Goal: Information Seeking & Learning: Learn about a topic

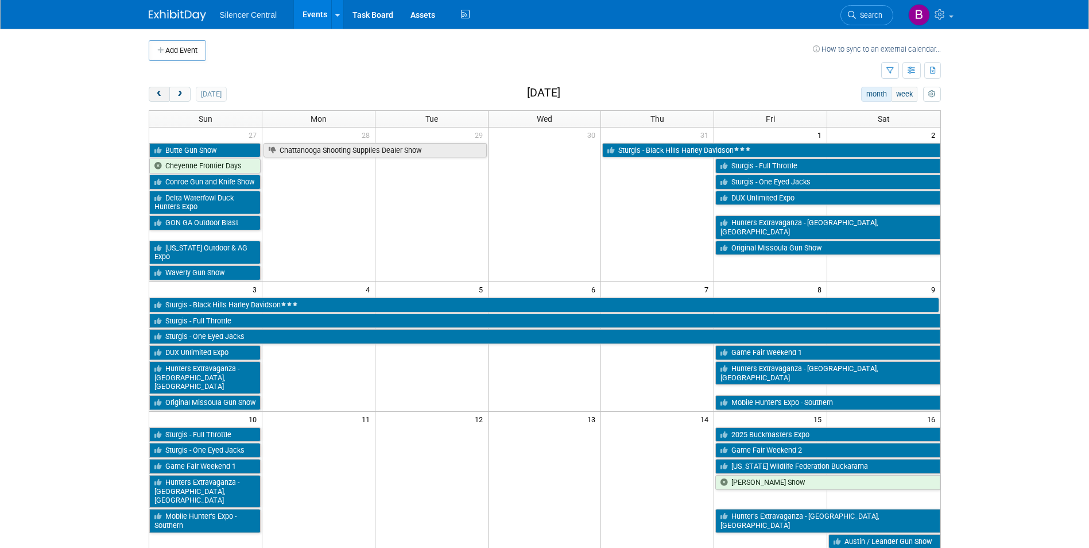
click at [156, 91] on span "prev" at bounding box center [159, 94] width 9 height 7
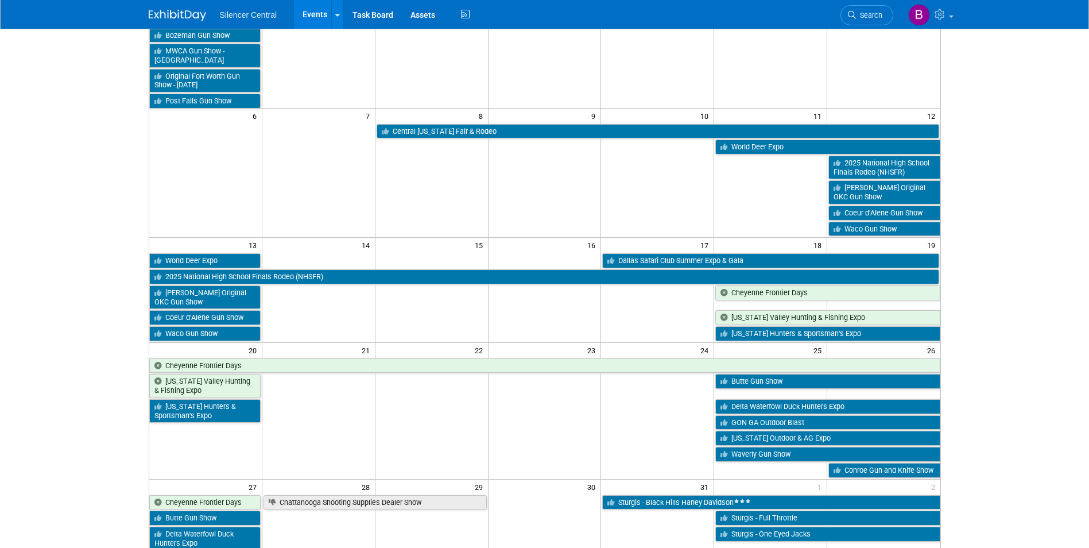
scroll to position [172, 0]
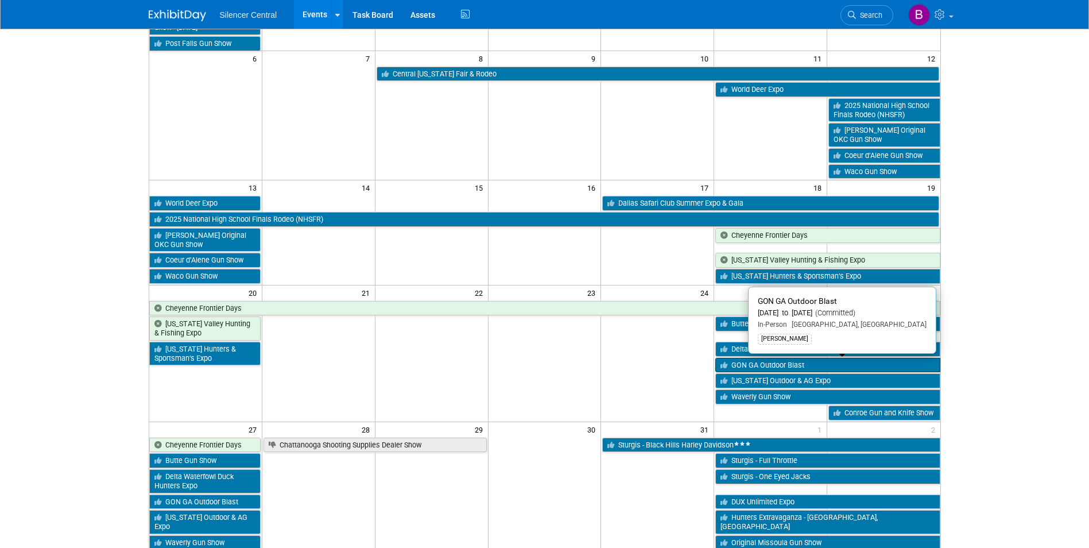
click at [751, 366] on link "GON GA Outdoor Blast" at bounding box center [827, 365] width 224 height 15
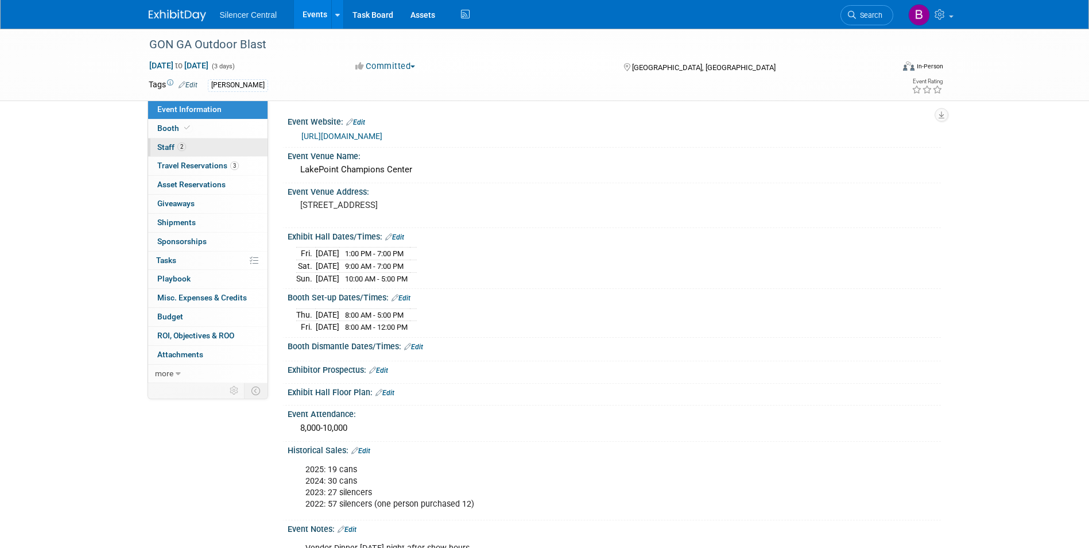
click at [206, 152] on link "2 Staff 2" at bounding box center [207, 147] width 119 height 18
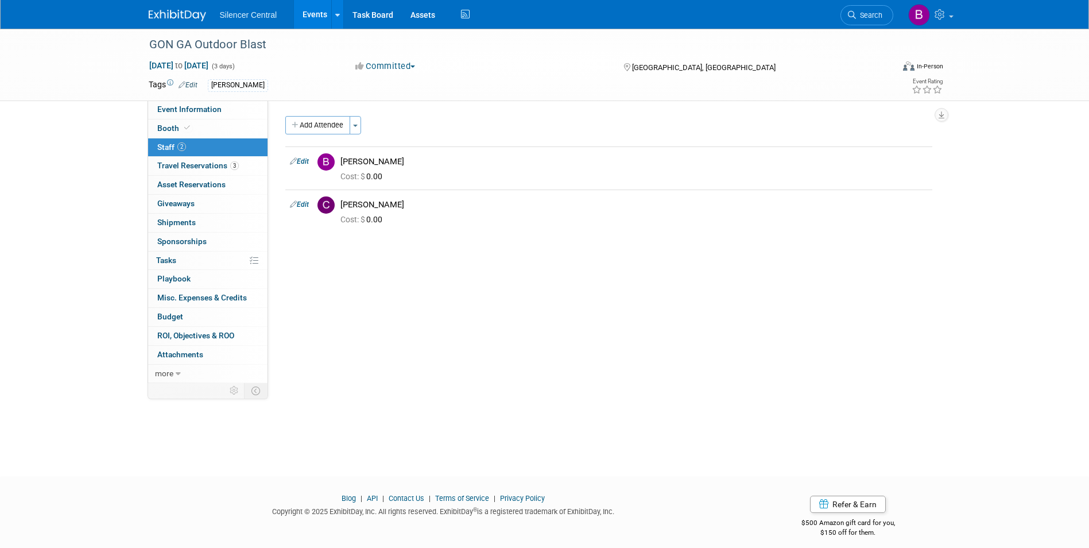
click at [158, 14] on img at bounding box center [177, 15] width 57 height 11
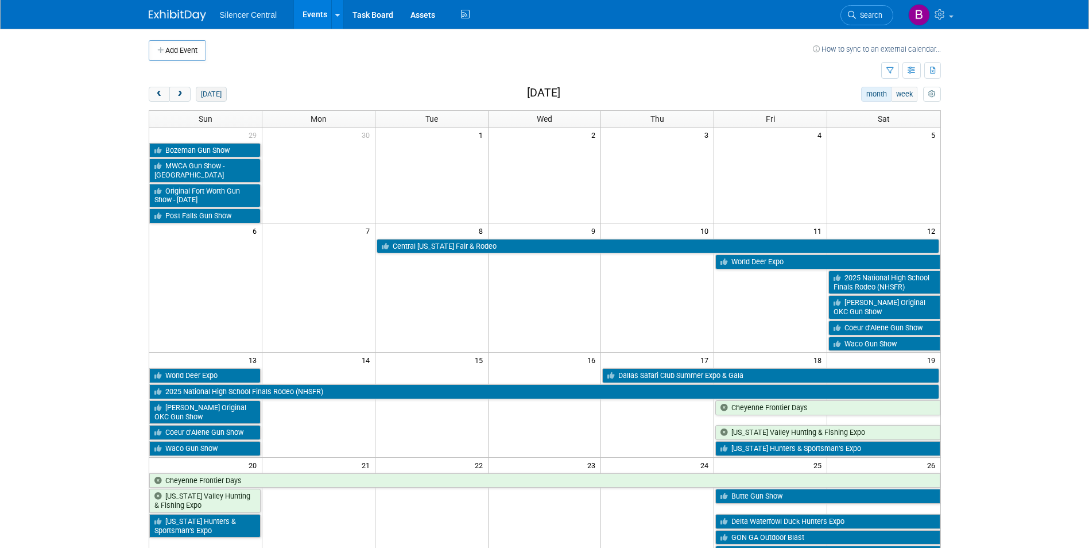
click at [218, 96] on button "[DATE]" at bounding box center [211, 94] width 30 height 15
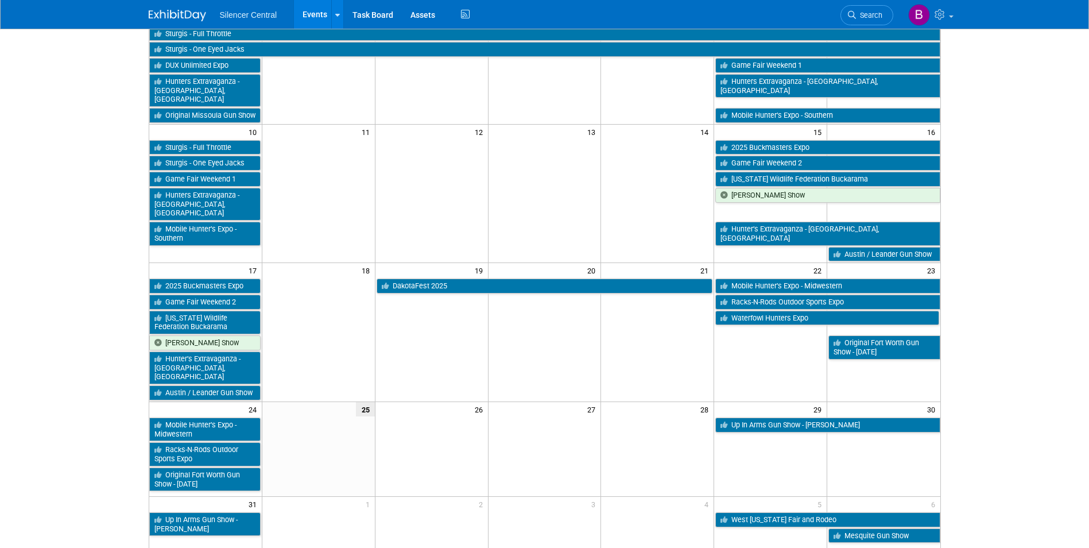
scroll to position [344, 0]
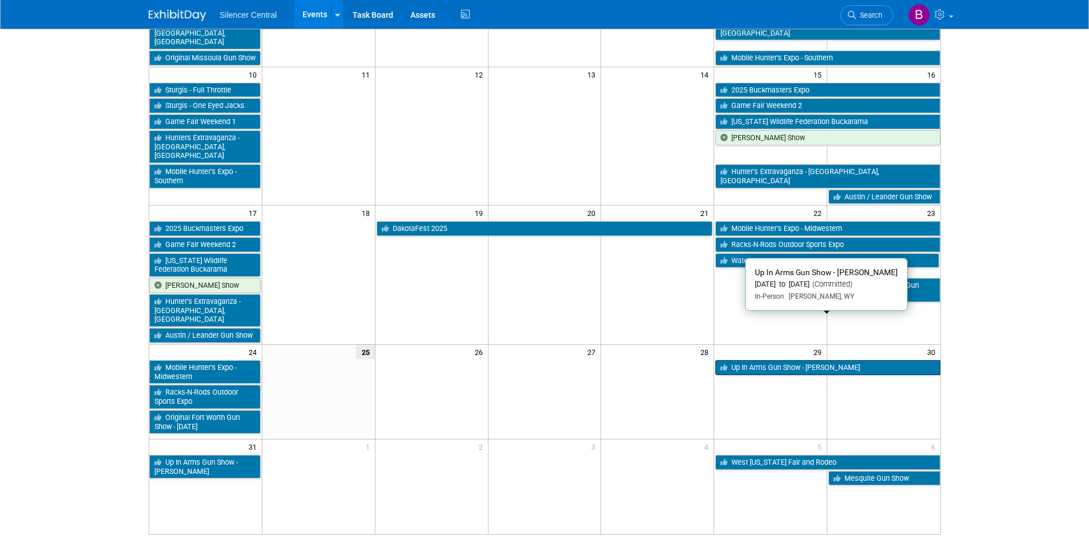
click at [778, 360] on link "Up In Arms Gun Show - [PERSON_NAME]" at bounding box center [827, 367] width 224 height 15
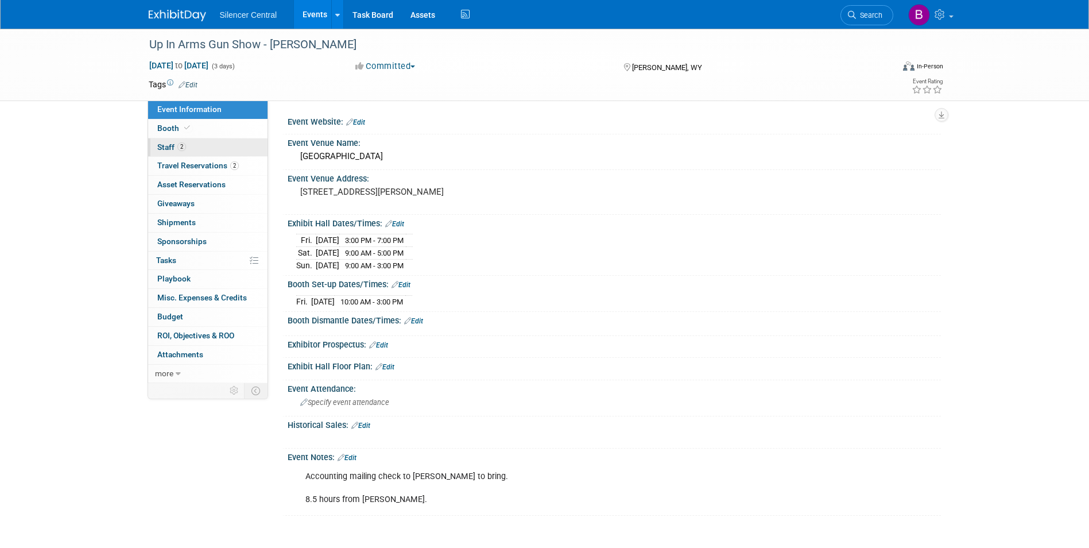
click at [191, 149] on link "2 Staff 2" at bounding box center [207, 147] width 119 height 18
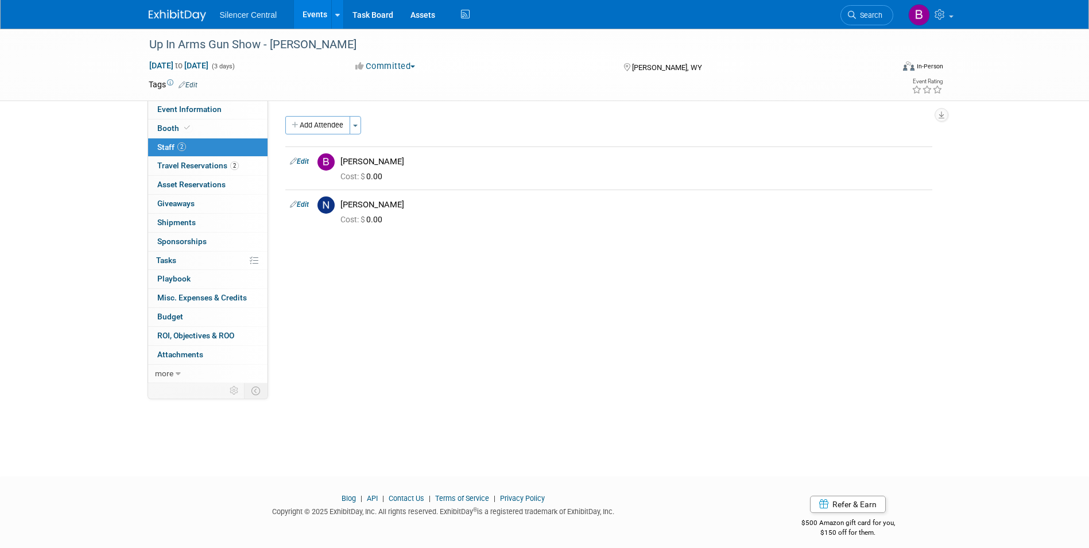
click at [188, 7] on link at bounding box center [184, 9] width 71 height 9
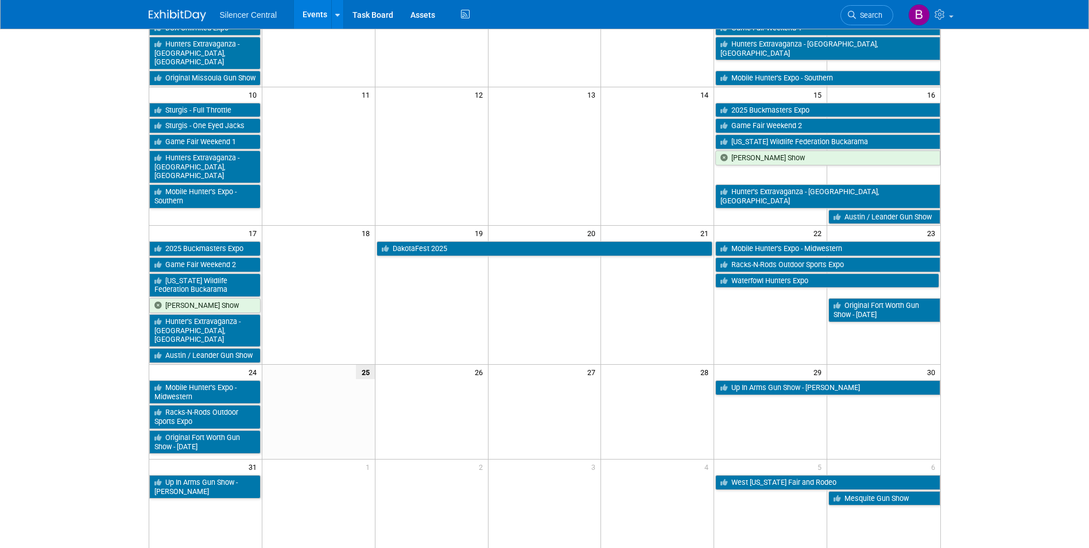
scroll to position [344, 0]
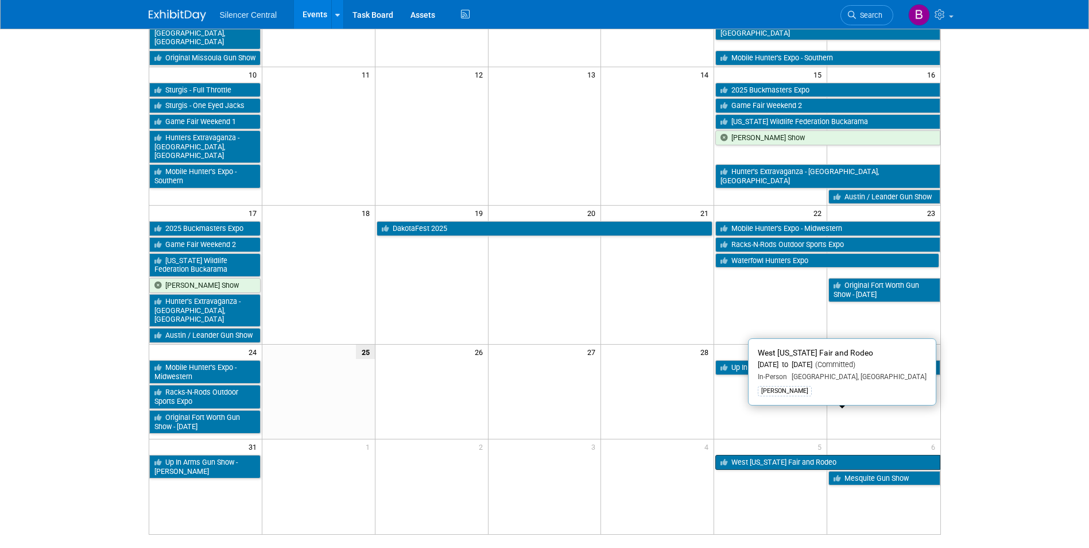
click at [740, 455] on link "West [US_STATE] Fair and Rodeo" at bounding box center [827, 462] width 224 height 15
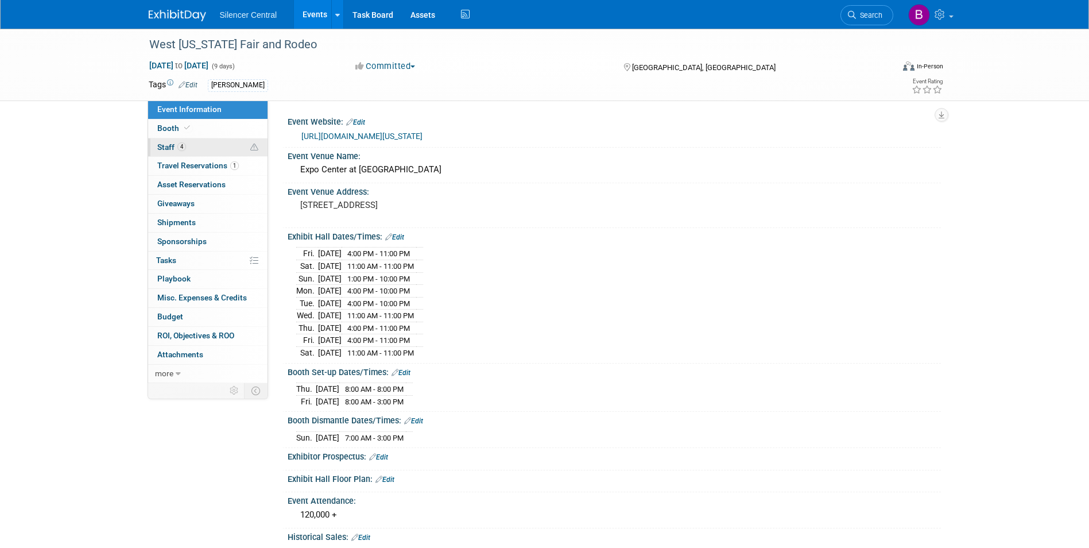
click at [220, 145] on link "4 Staff 4" at bounding box center [207, 147] width 119 height 18
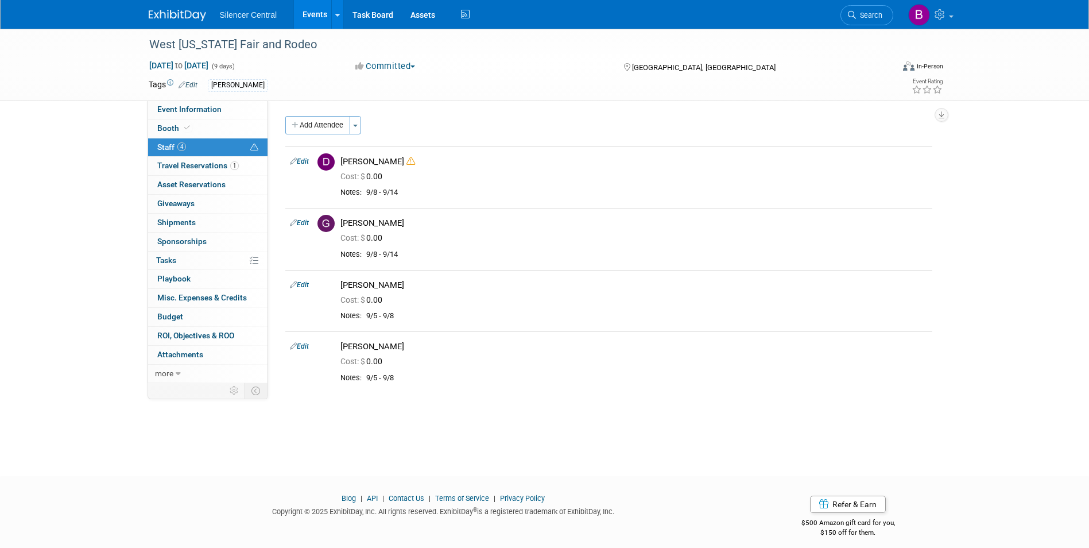
click at [179, 6] on link at bounding box center [184, 9] width 71 height 9
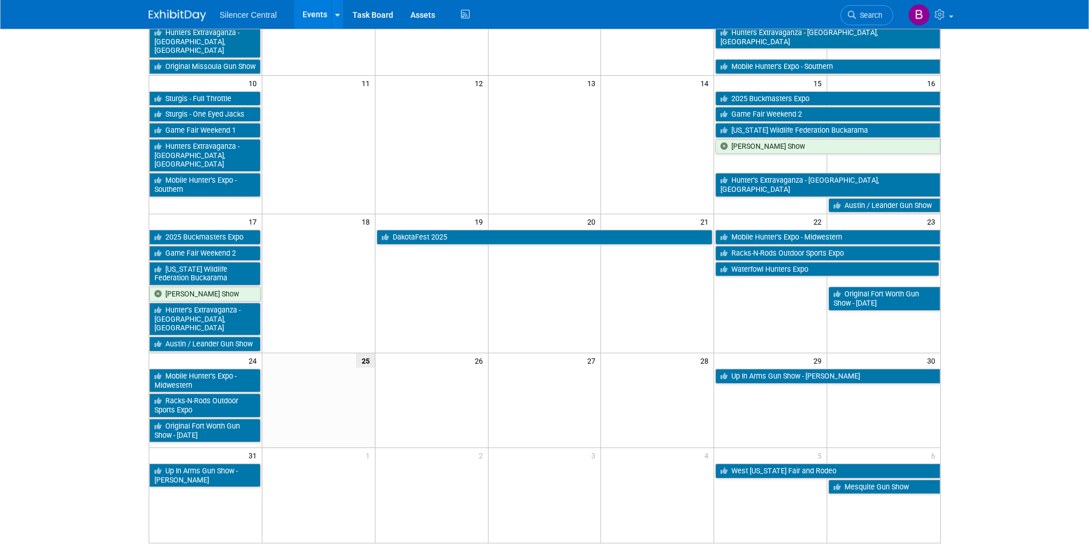
scroll to position [402, 0]
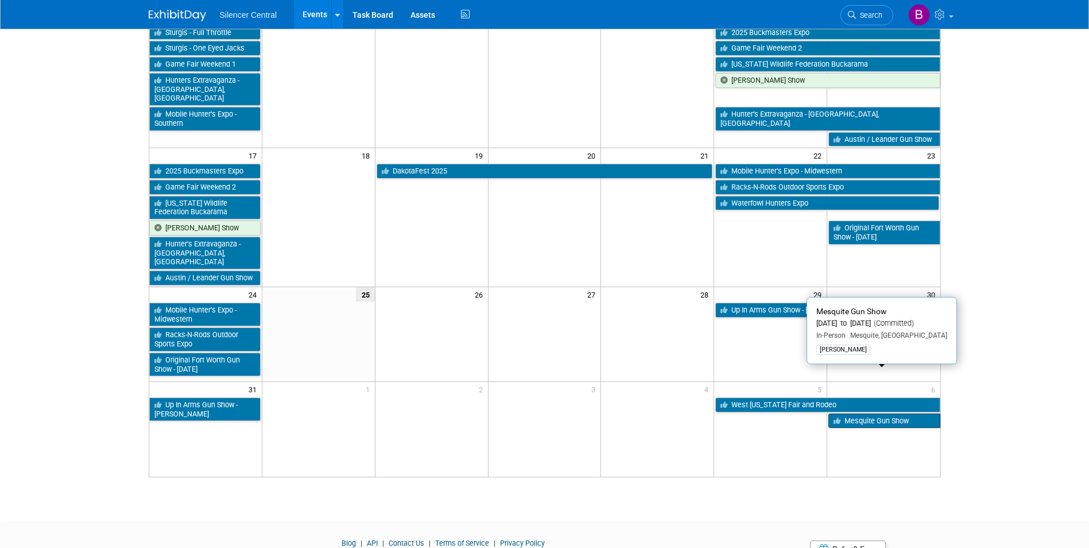
click at [862, 413] on link "Mesquite Gun Show" at bounding box center [883, 420] width 111 height 15
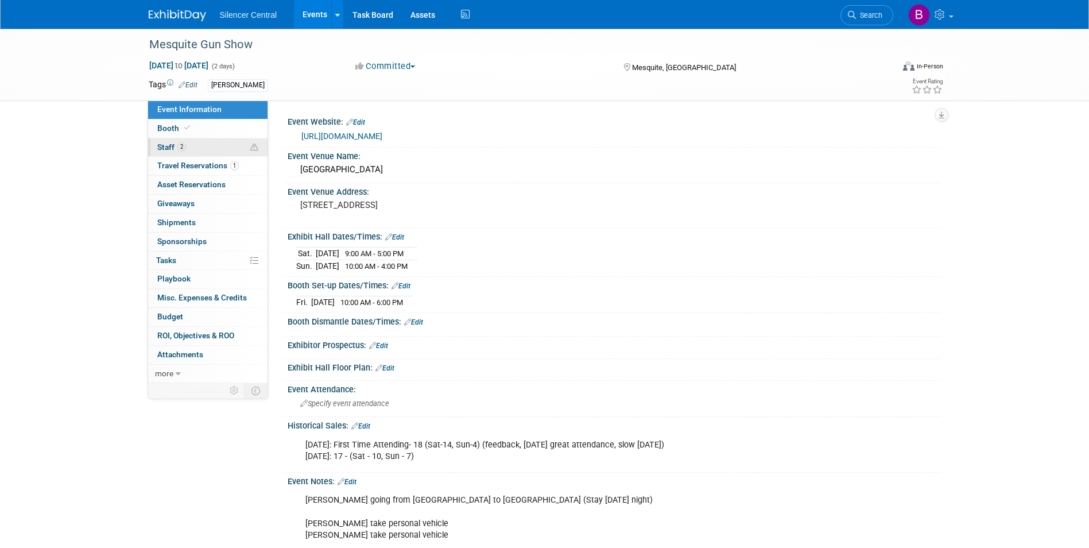
click at [206, 145] on link "2 Staff 2" at bounding box center [207, 147] width 119 height 18
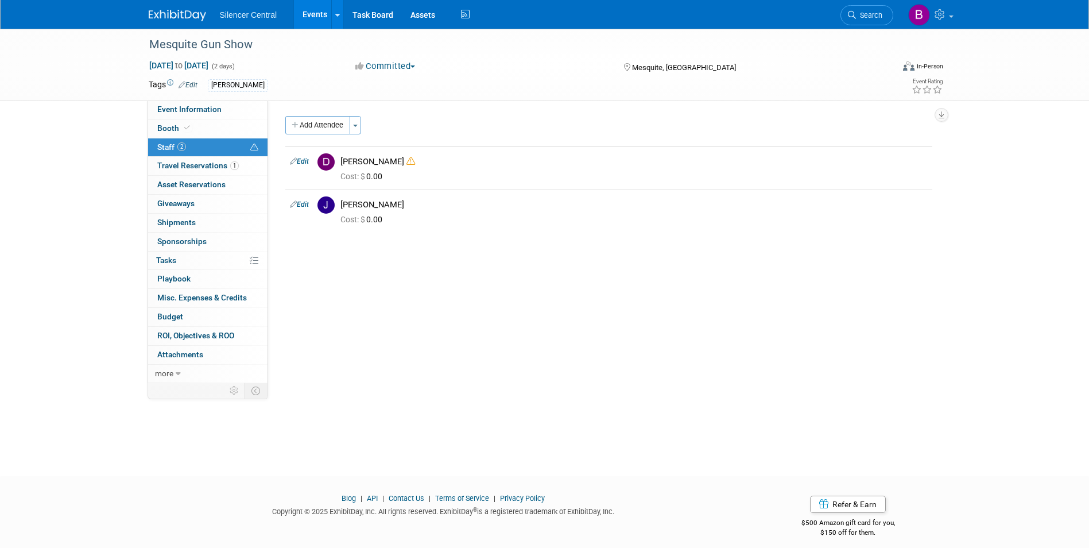
click at [179, 20] on img at bounding box center [177, 15] width 57 height 11
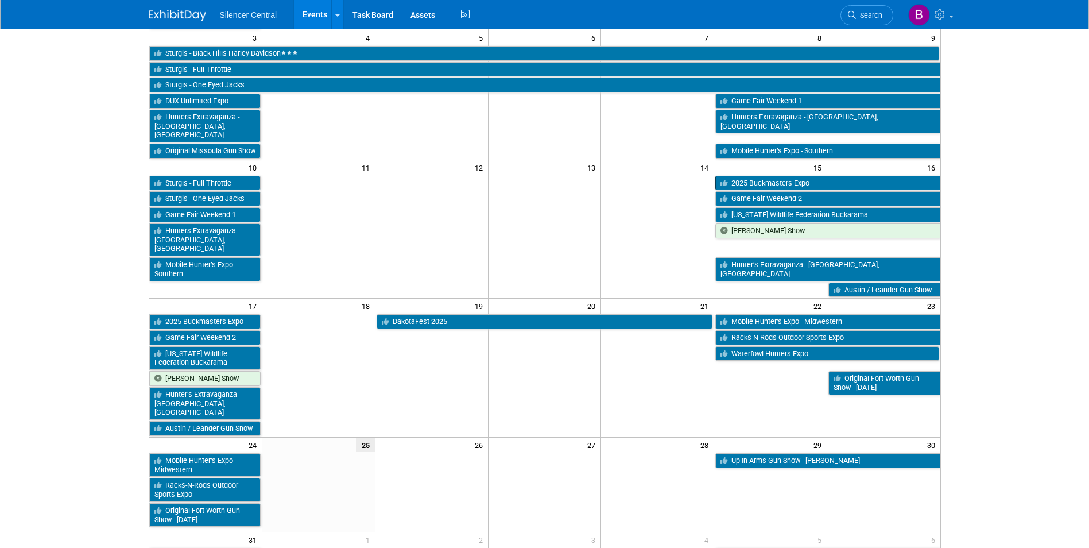
scroll to position [287, 0]
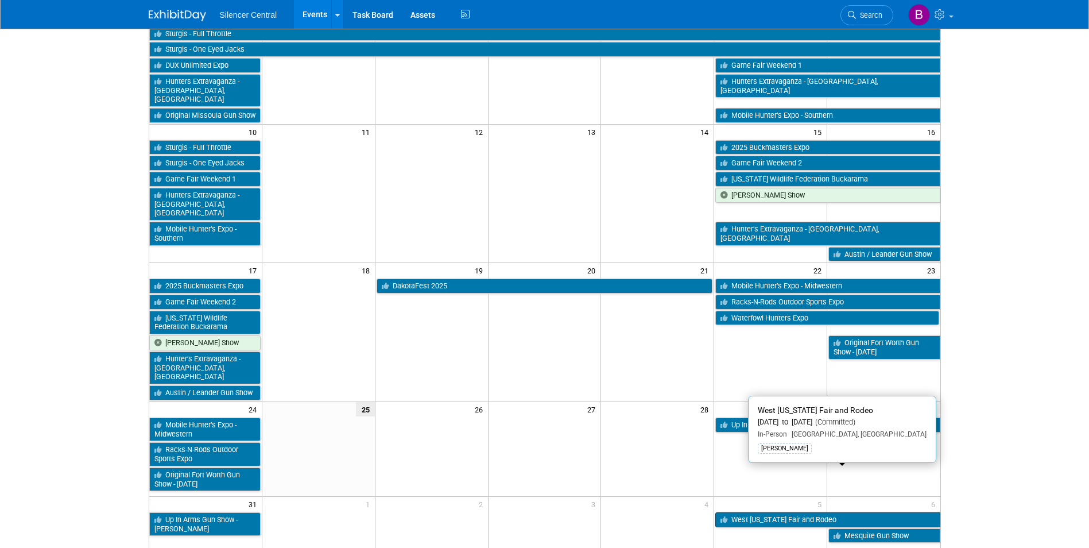
click at [768, 512] on link "West [US_STATE] Fair and Rodeo" at bounding box center [827, 519] width 224 height 15
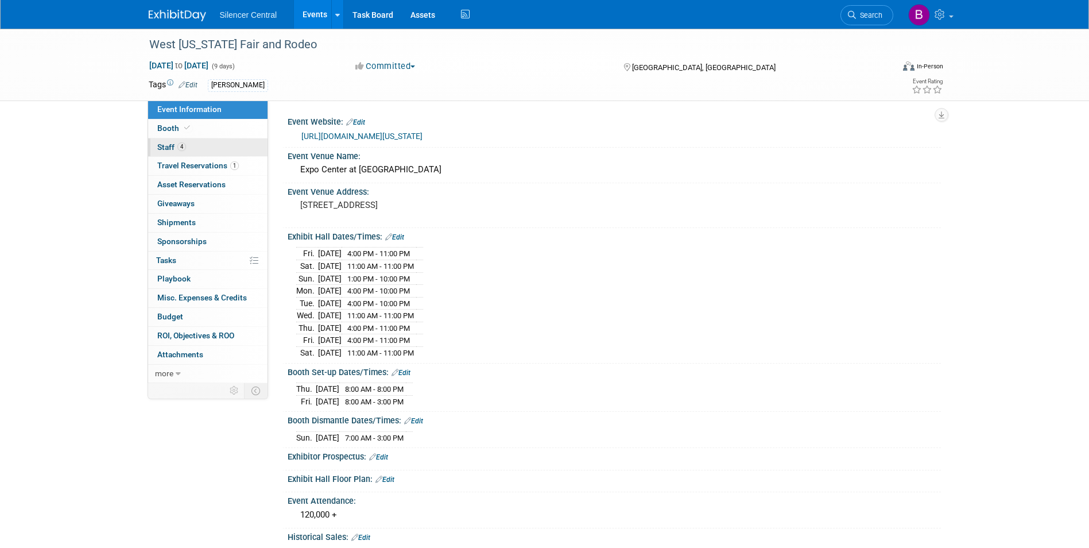
click at [220, 145] on link "4 Staff 4" at bounding box center [207, 147] width 119 height 18
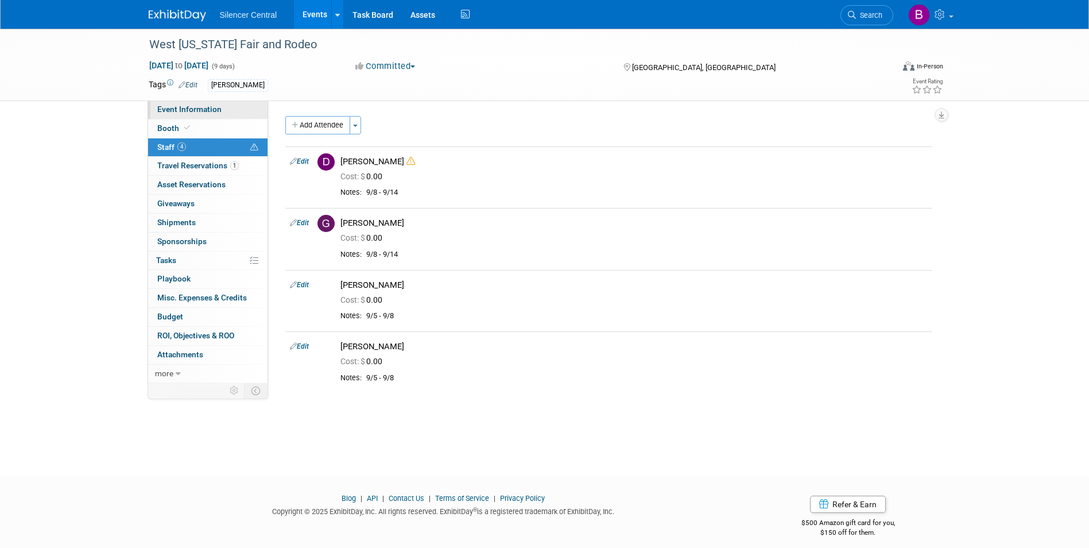
click at [195, 107] on span "Event Information" at bounding box center [189, 108] width 64 height 9
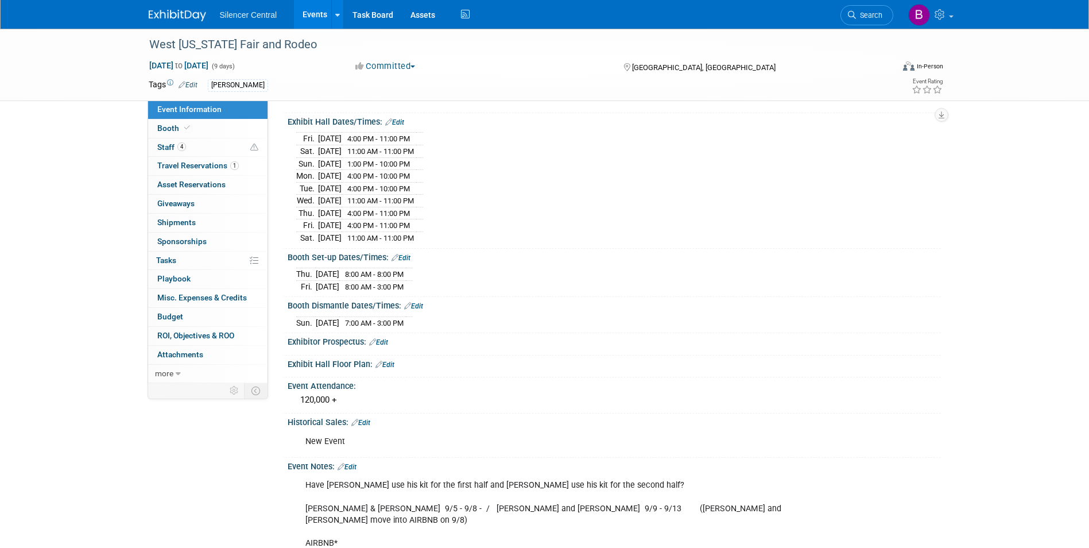
scroll to position [172, 0]
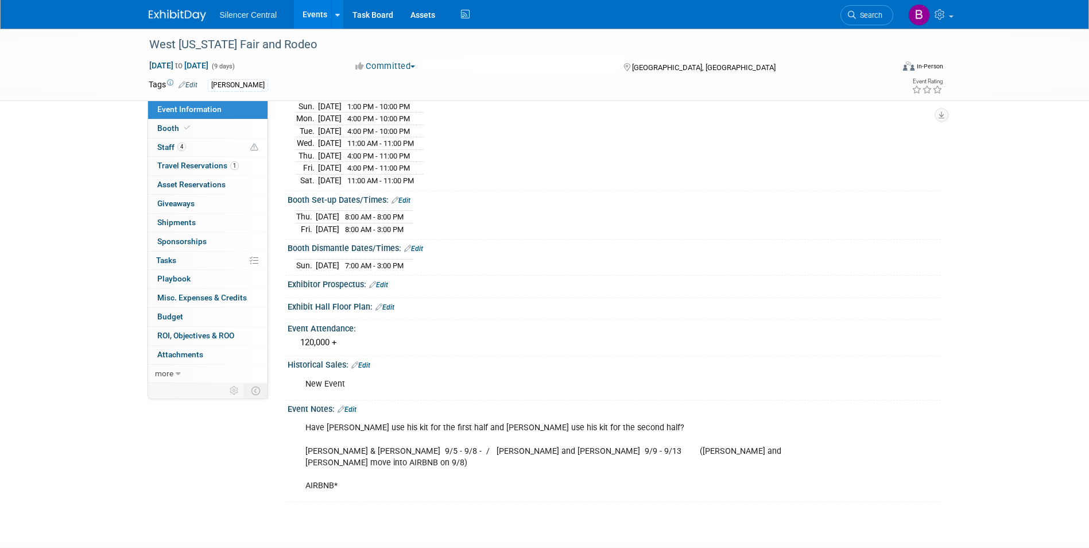
click at [189, 20] on img at bounding box center [177, 15] width 57 height 11
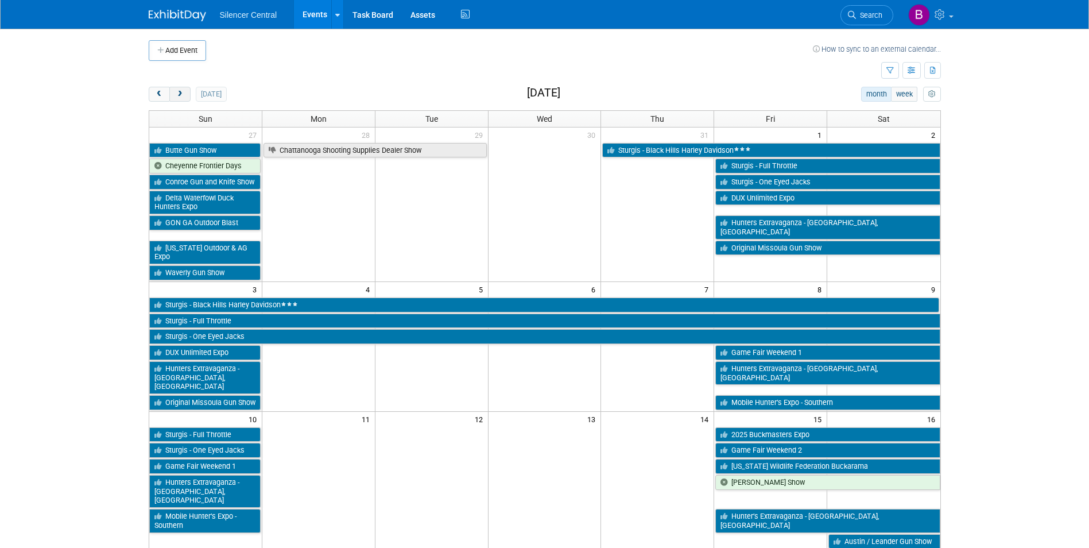
click at [183, 93] on span "next" at bounding box center [180, 94] width 9 height 7
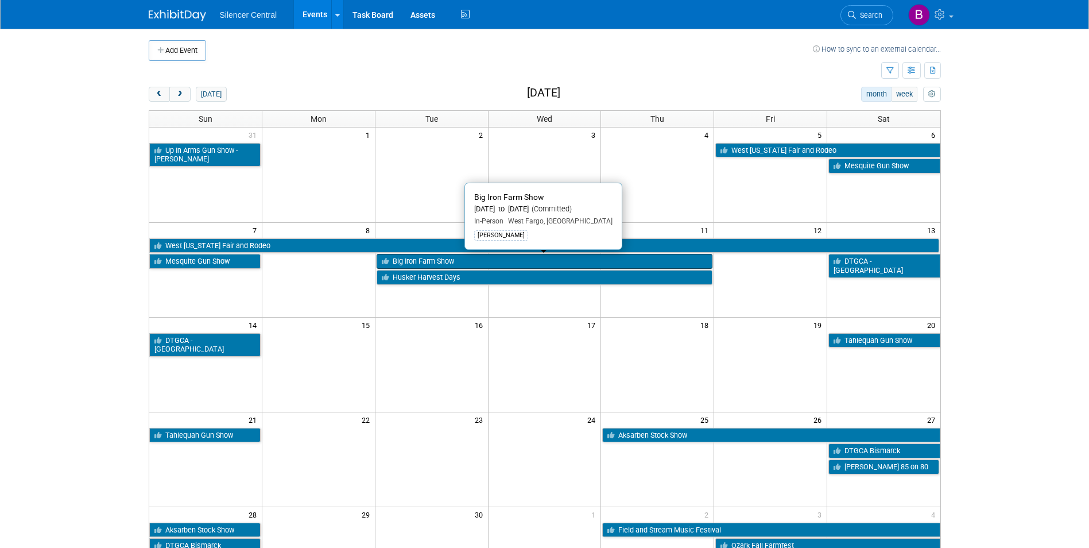
click at [456, 260] on link "Big Iron Farm Show" at bounding box center [545, 261] width 336 height 15
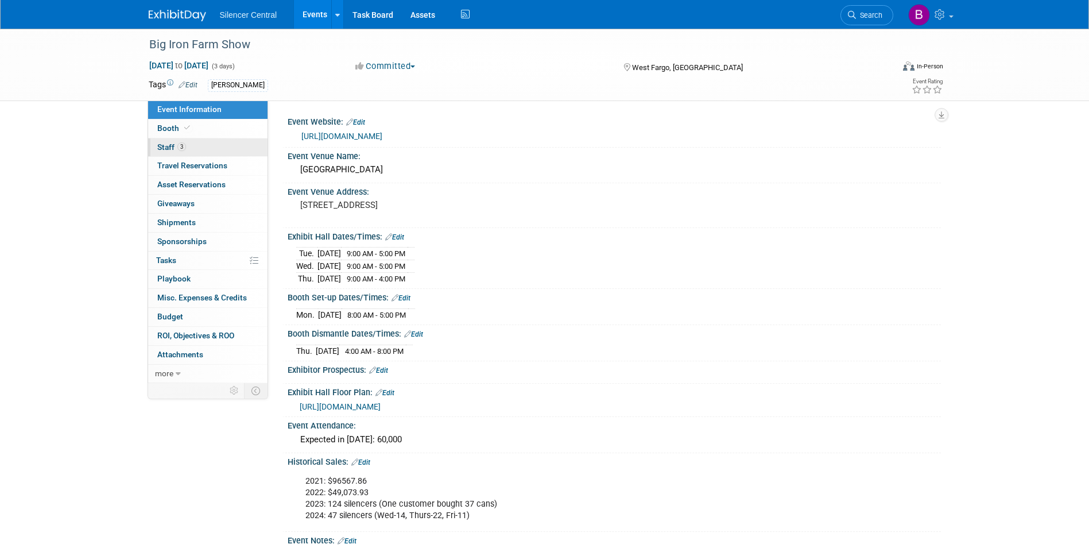
click at [200, 147] on link "3 Staff 3" at bounding box center [207, 147] width 119 height 18
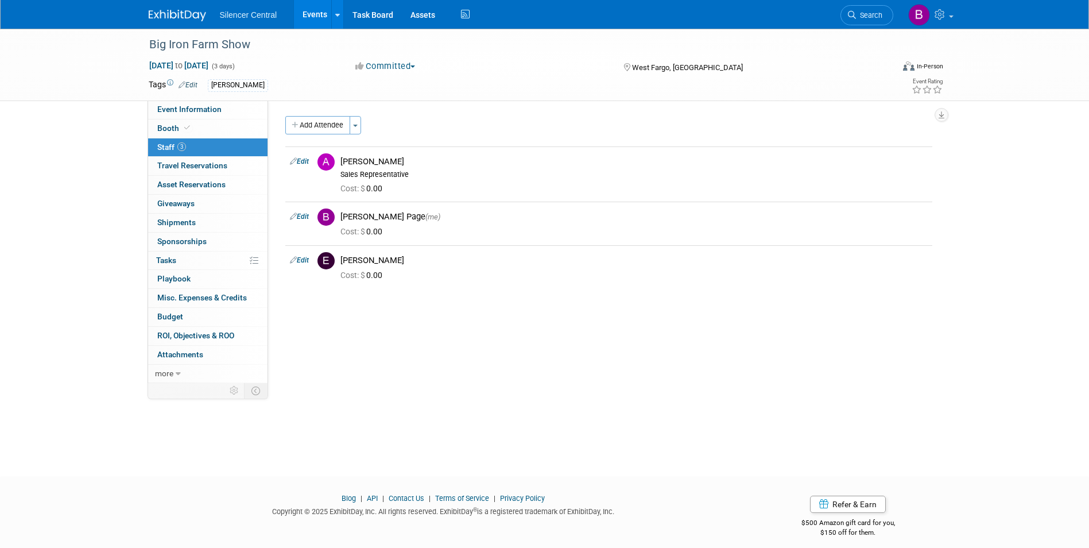
click at [192, 16] on img at bounding box center [177, 15] width 57 height 11
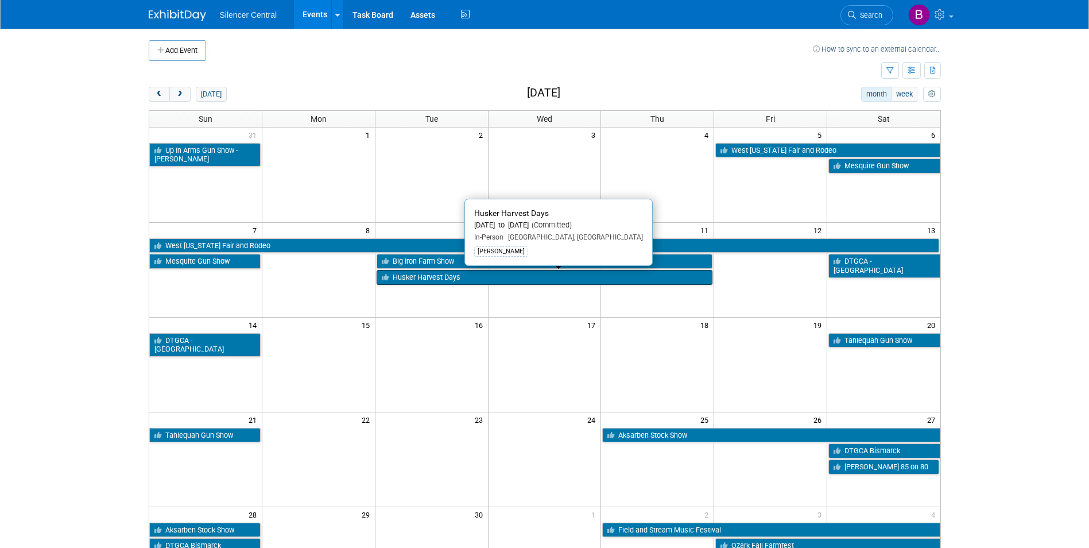
click at [476, 277] on link "Husker Harvest Days" at bounding box center [545, 277] width 336 height 15
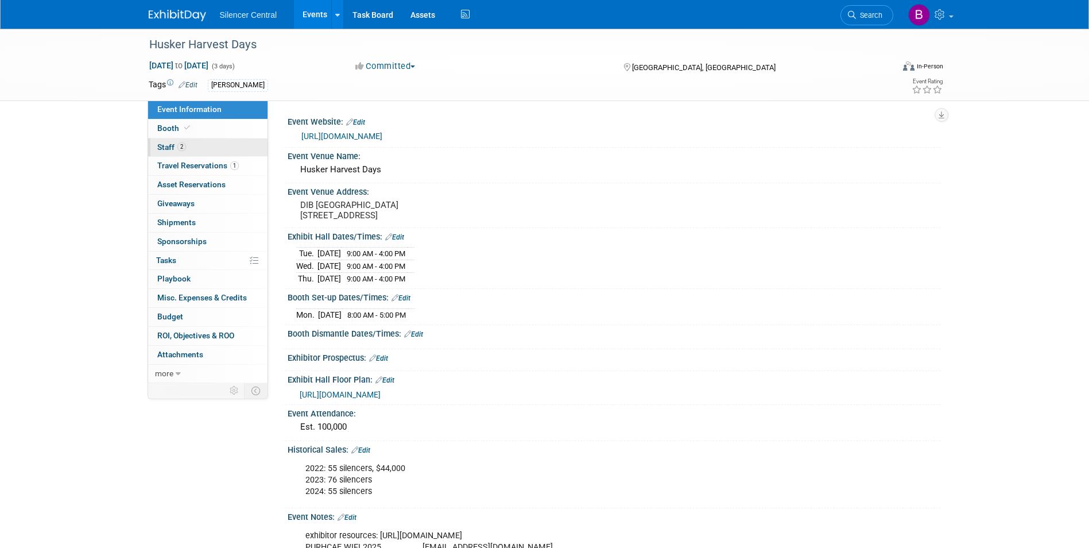
click at [231, 148] on link "2 Staff 2" at bounding box center [207, 147] width 119 height 18
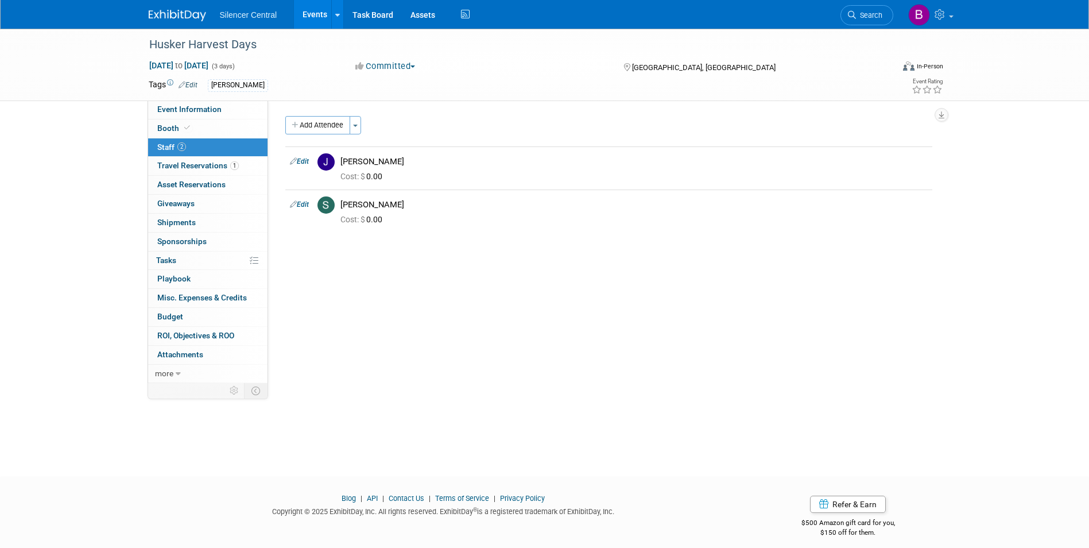
click at [193, 19] on img at bounding box center [177, 15] width 57 height 11
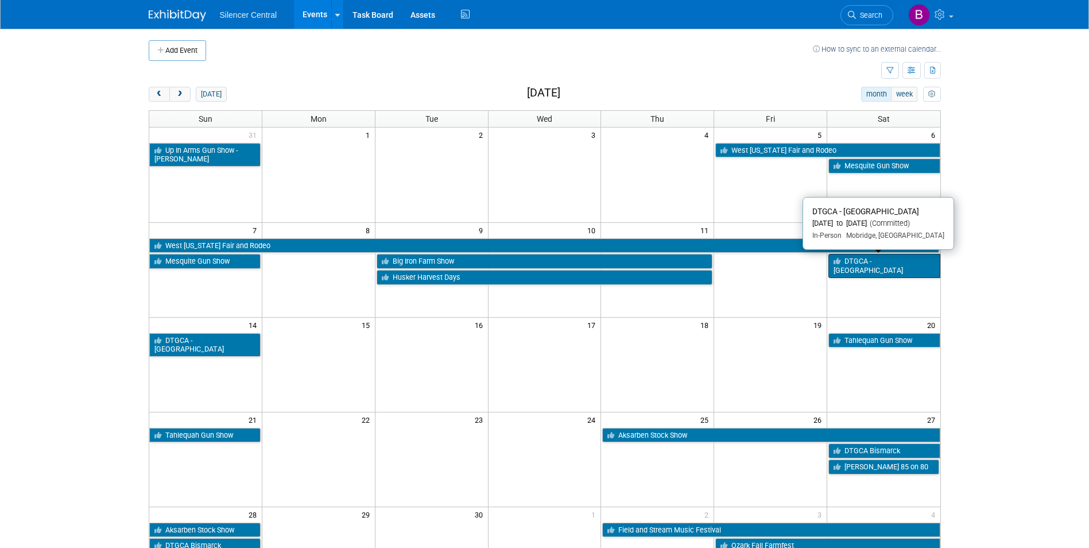
click at [865, 257] on link "DTGCA - [GEOGRAPHIC_DATA]" at bounding box center [883, 266] width 111 height 24
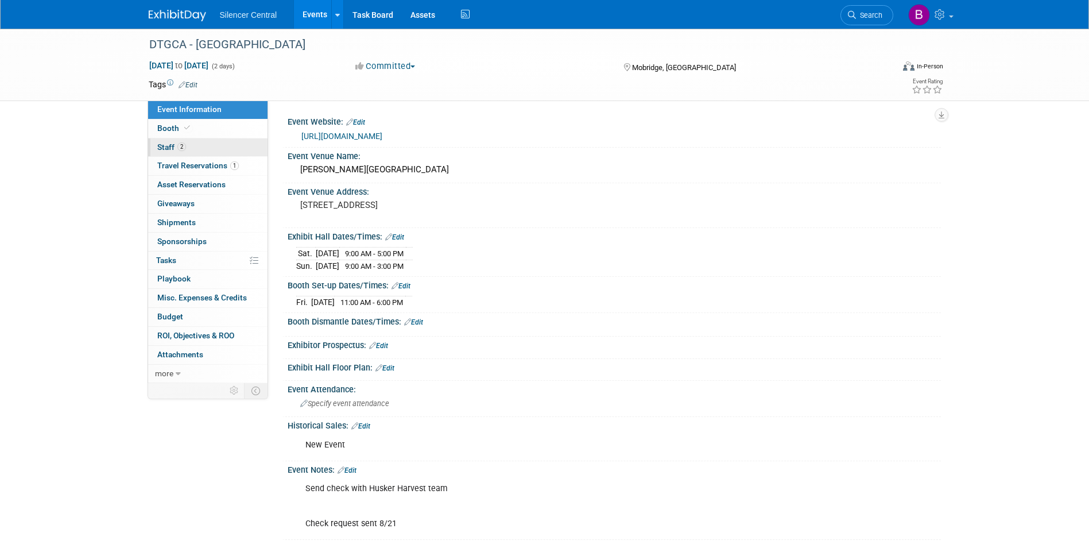
click at [194, 150] on link "2 Staff 2" at bounding box center [207, 147] width 119 height 18
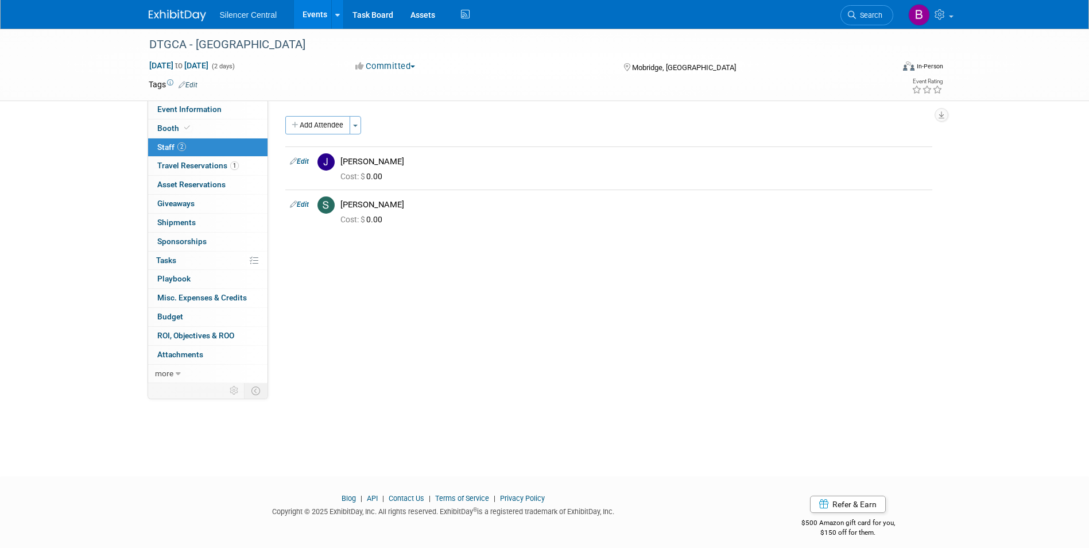
click at [177, 17] on img at bounding box center [177, 15] width 57 height 11
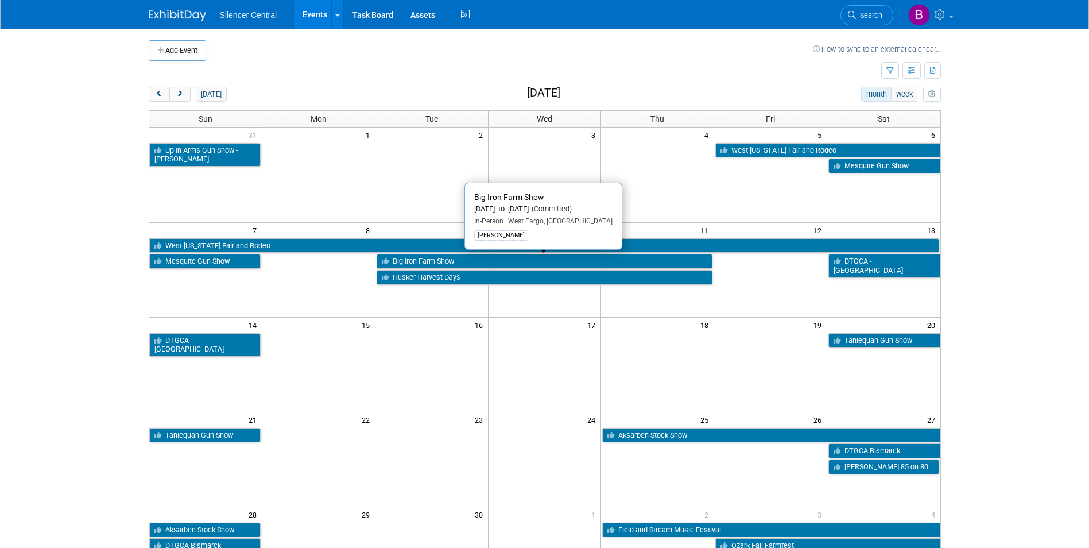
drag, startPoint x: 474, startPoint y: 260, endPoint x: 464, endPoint y: 259, distance: 10.3
click at [474, 260] on link "Big Iron Farm Show" at bounding box center [545, 261] width 336 height 15
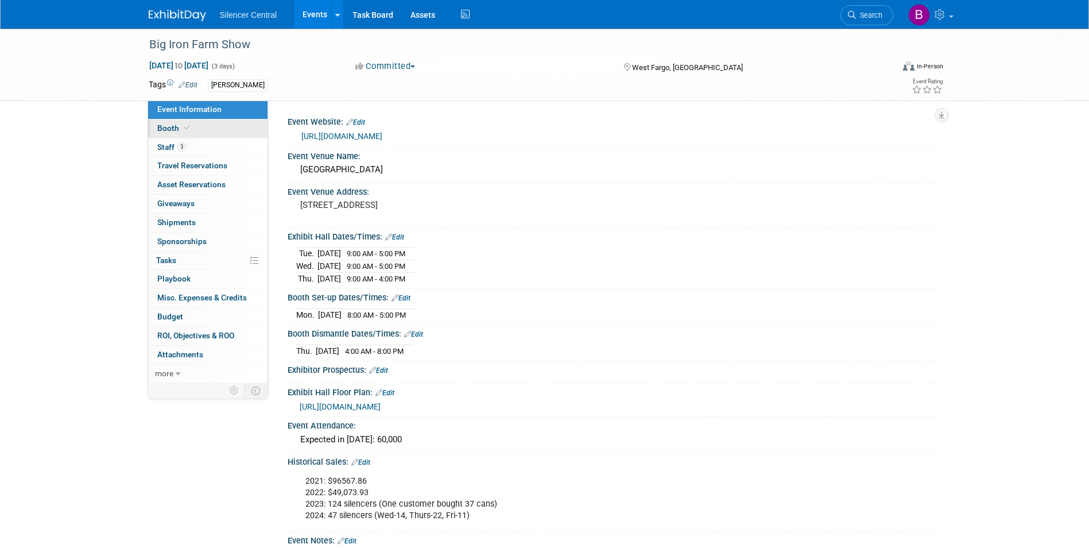
click at [171, 131] on span "Booth" at bounding box center [174, 127] width 35 height 9
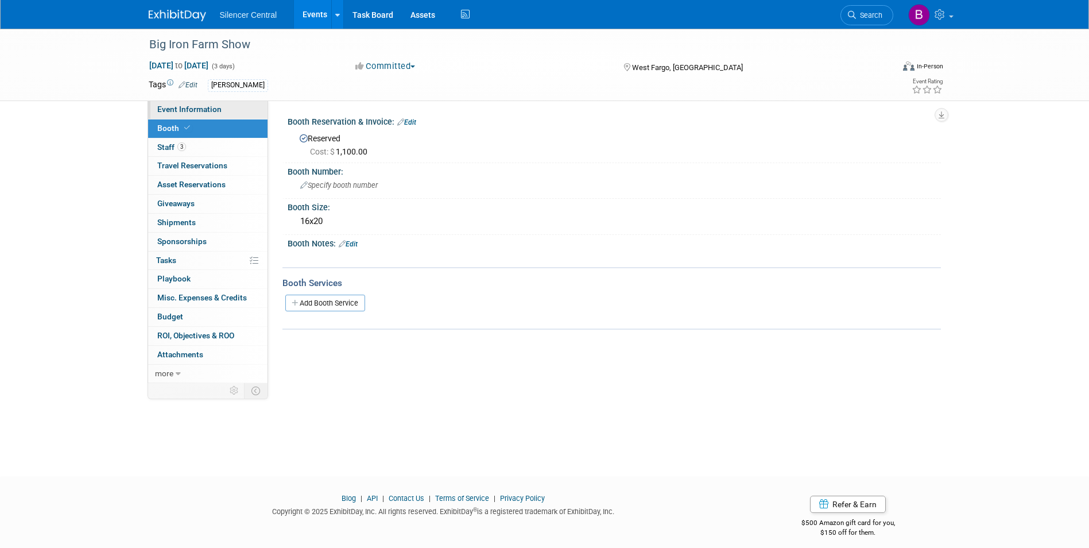
click at [203, 109] on span "Event Information" at bounding box center [189, 108] width 64 height 9
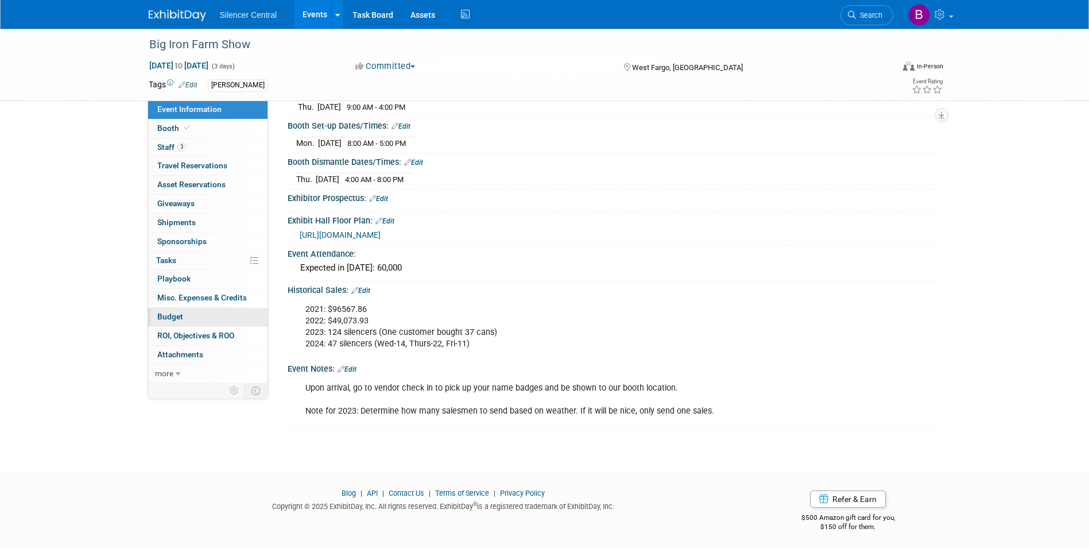
scroll to position [173, 0]
click at [216, 135] on link "Booth" at bounding box center [207, 128] width 119 height 18
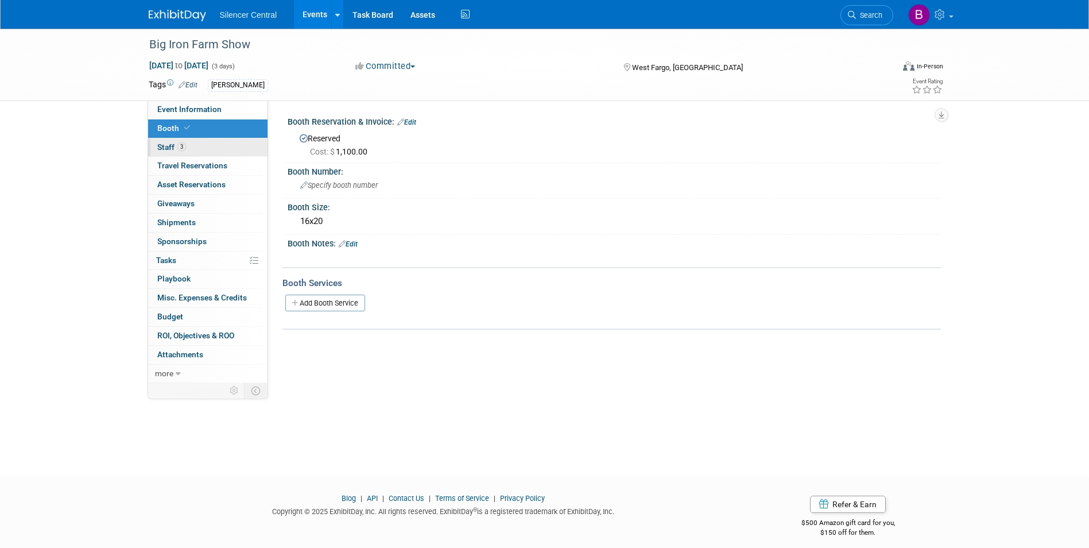
click at [219, 154] on link "3 Staff 3" at bounding box center [207, 147] width 119 height 18
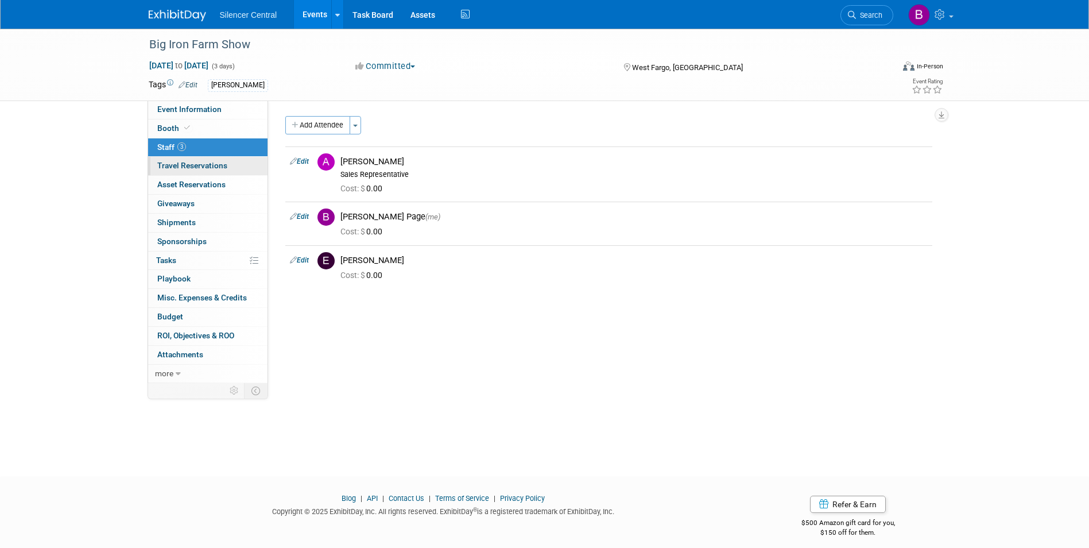
click at [220, 165] on span "Travel Reservations 0" at bounding box center [192, 165] width 70 height 9
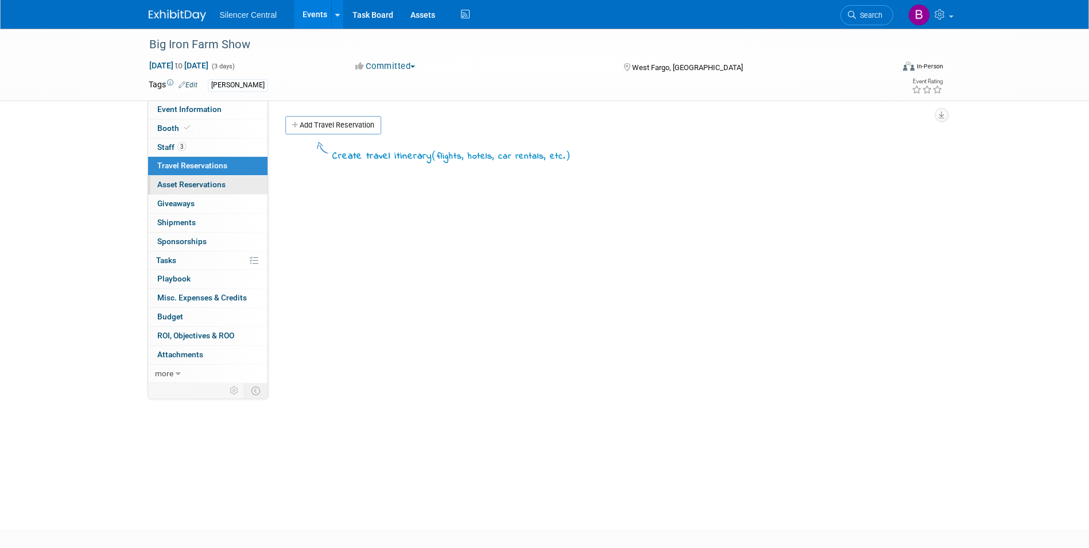
click at [220, 178] on link "0 Asset Reservations 0" at bounding box center [207, 185] width 119 height 18
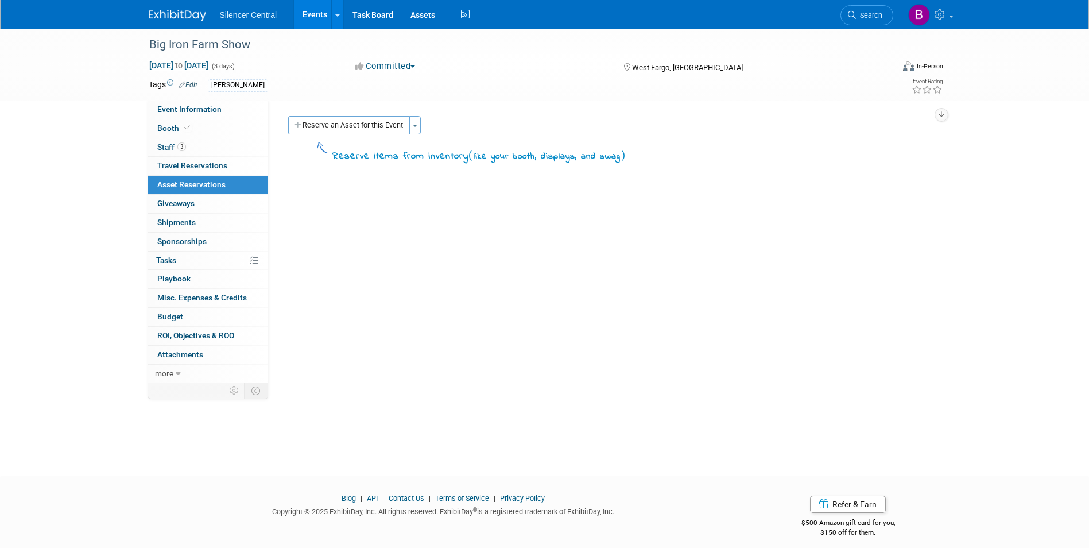
click at [203, 101] on div "Big Iron Farm Show Sep 9, 2025 to Sep 11, 2025 (3 days) Sep 9, 2025 to Sep 11, …" at bounding box center [544, 65] width 1089 height 72
click at [207, 117] on link "Event Information" at bounding box center [207, 109] width 119 height 18
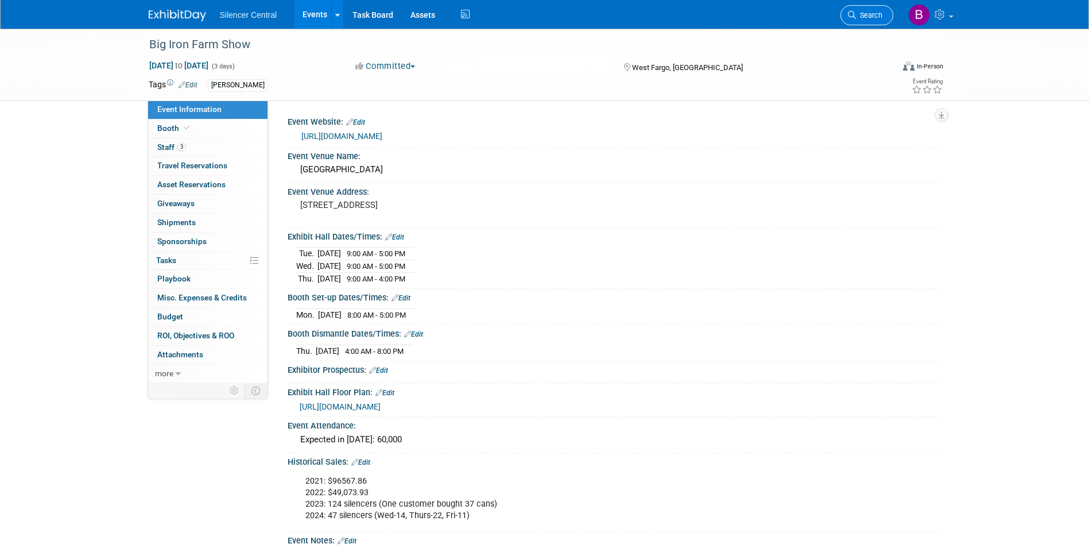
click at [868, 12] on span "Search" at bounding box center [869, 15] width 26 height 9
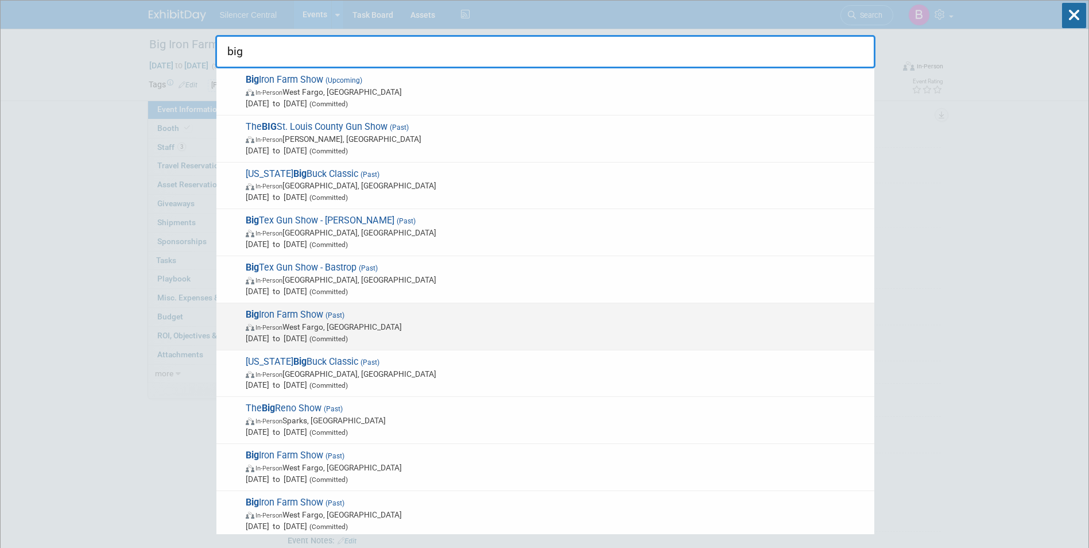
type input "big"
click at [385, 333] on span "Sep 10, 2024 to Sep 12, 2024 (Committed)" at bounding box center [557, 337] width 623 height 11
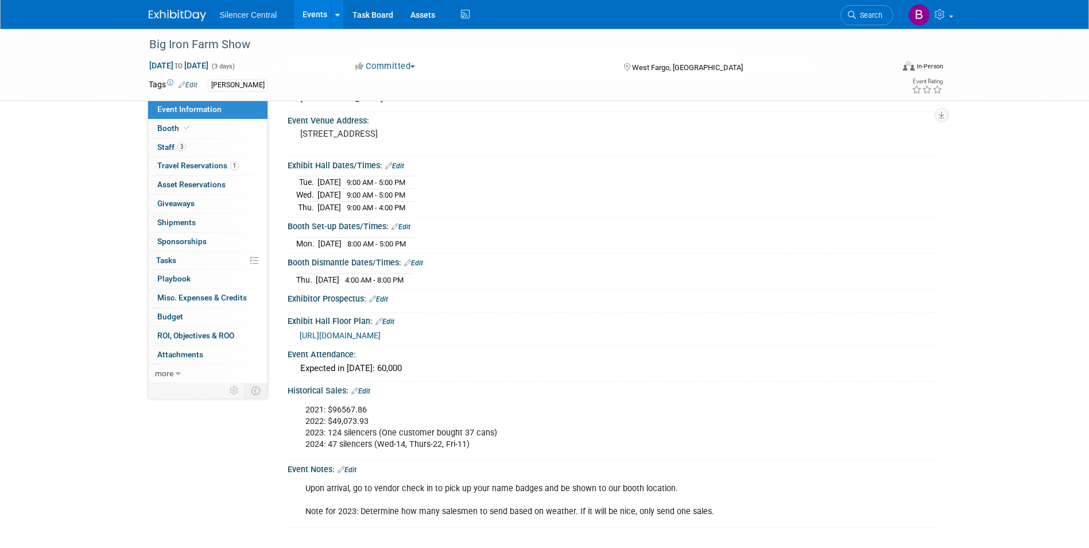
scroll to position [115, 0]
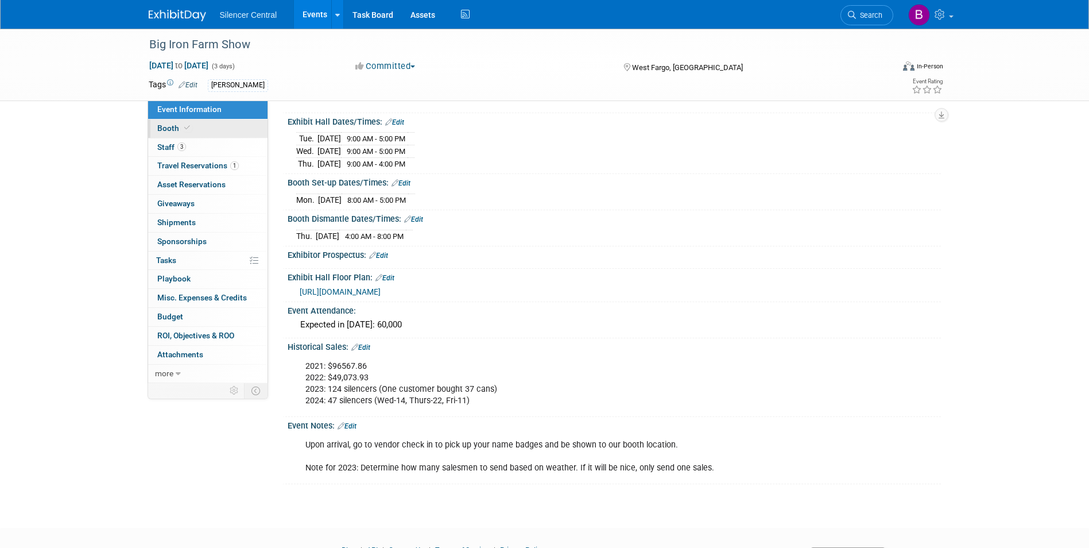
click at [208, 133] on link "Booth" at bounding box center [207, 128] width 119 height 18
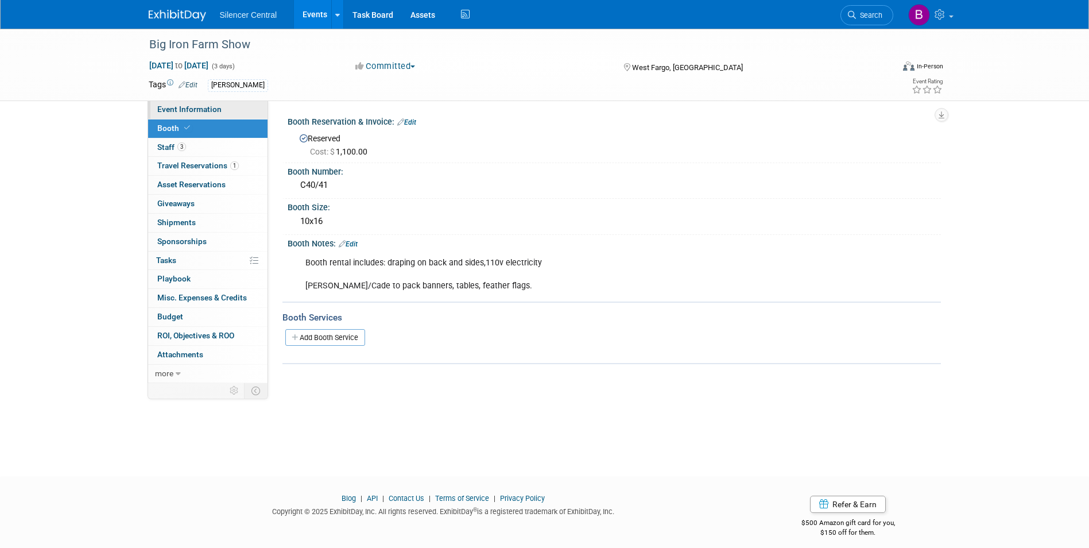
click at [231, 107] on link "Event Information" at bounding box center [207, 109] width 119 height 18
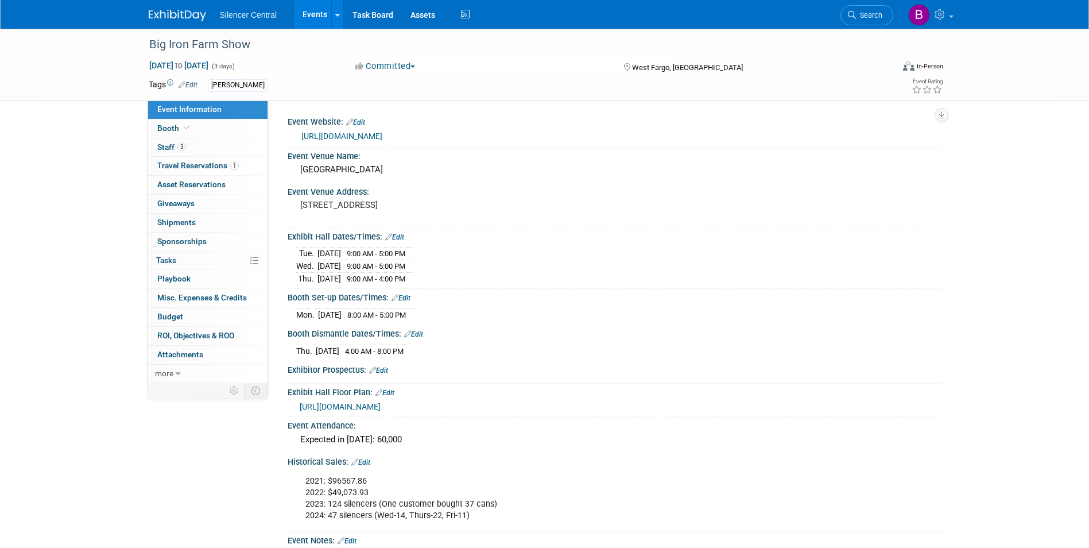
click at [176, 9] on link at bounding box center [184, 9] width 71 height 9
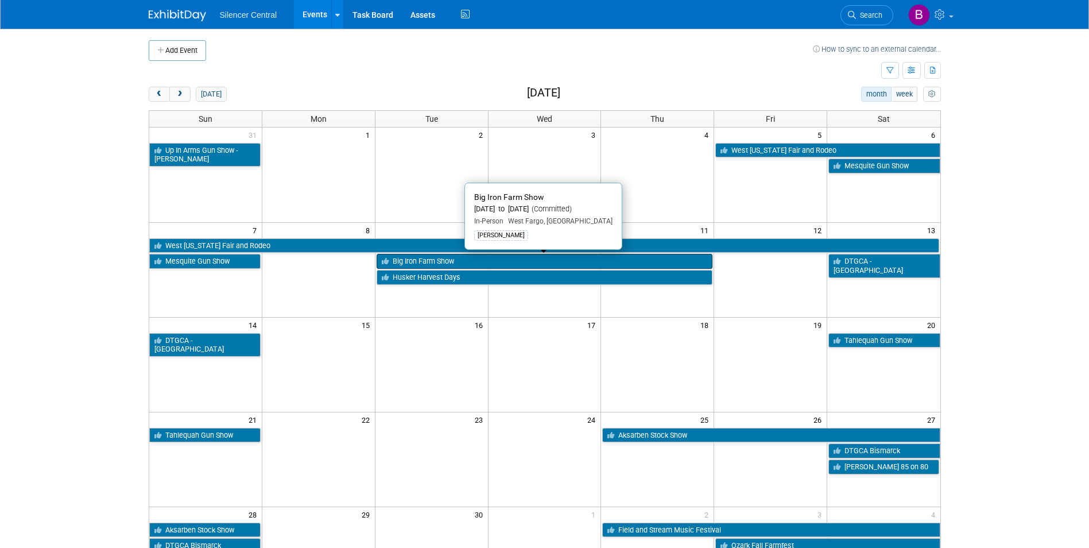
click at [527, 259] on link "Big Iron Farm Show" at bounding box center [545, 261] width 336 height 15
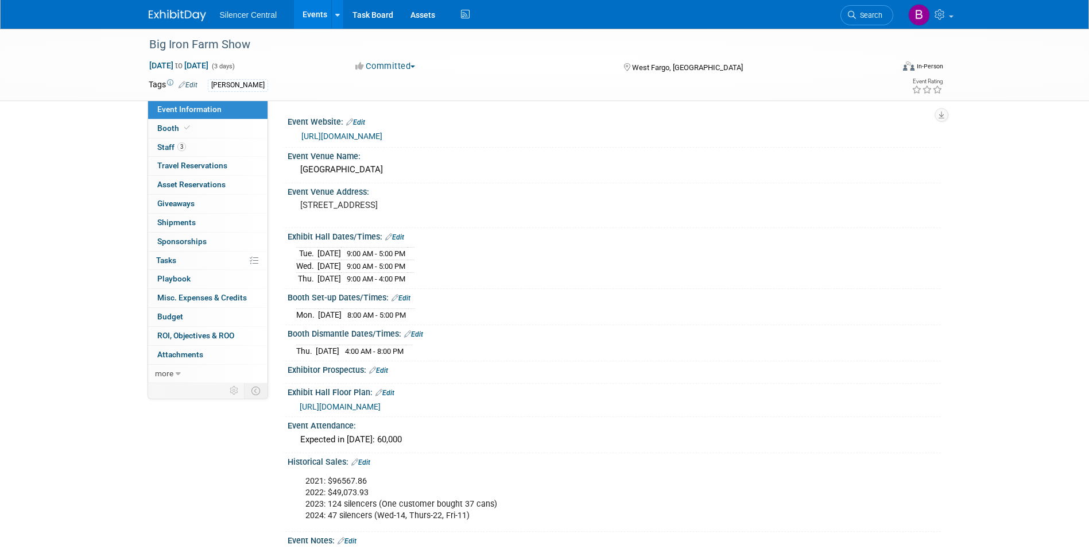
click at [192, 18] on img at bounding box center [177, 15] width 57 height 11
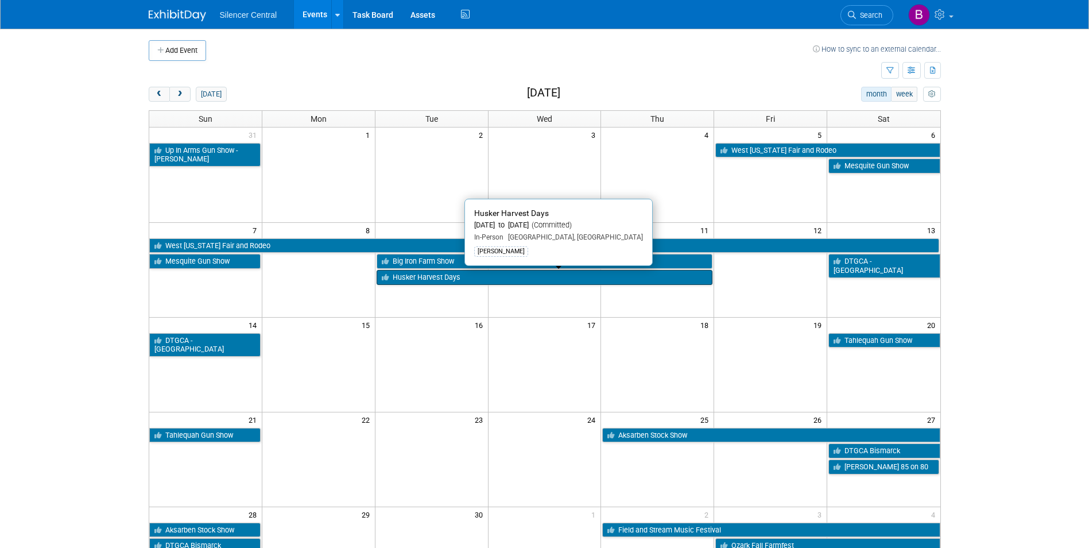
click at [555, 282] on link "Husker Harvest Days" at bounding box center [545, 277] width 336 height 15
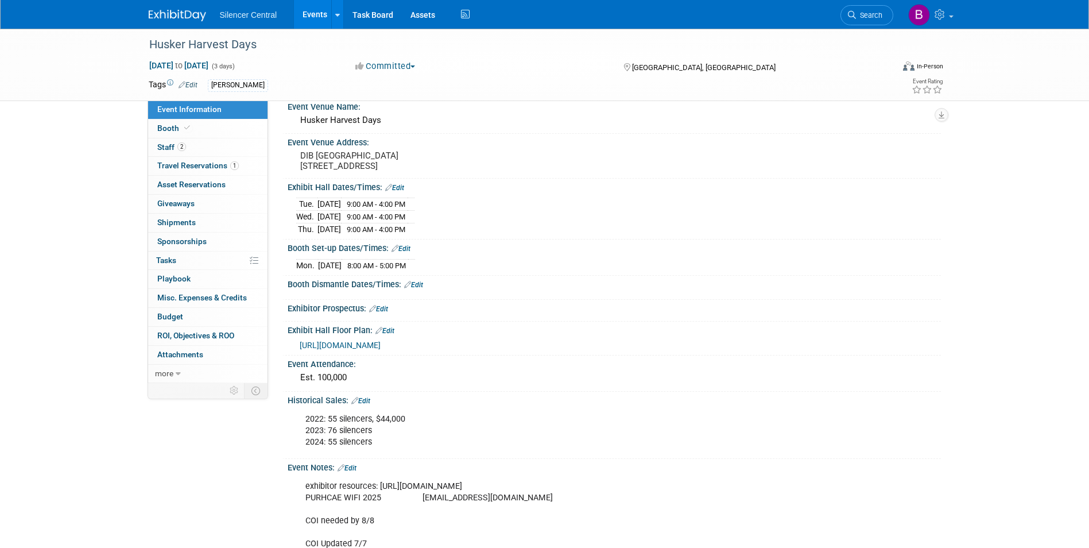
scroll to position [172, 0]
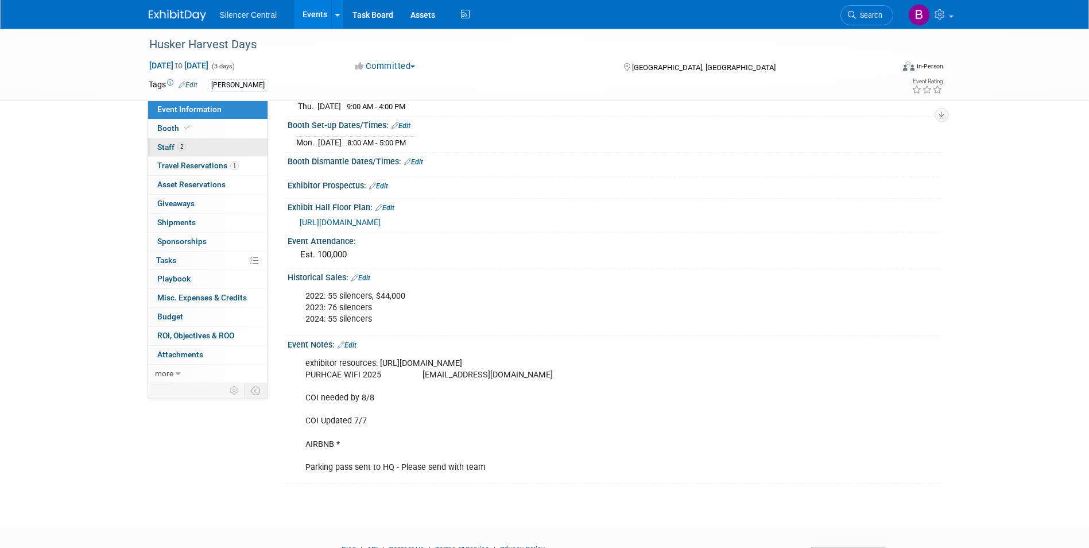
drag, startPoint x: 212, startPoint y: 126, endPoint x: 205, endPoint y: 150, distance: 25.1
click at [211, 126] on link "Booth" at bounding box center [207, 128] width 119 height 18
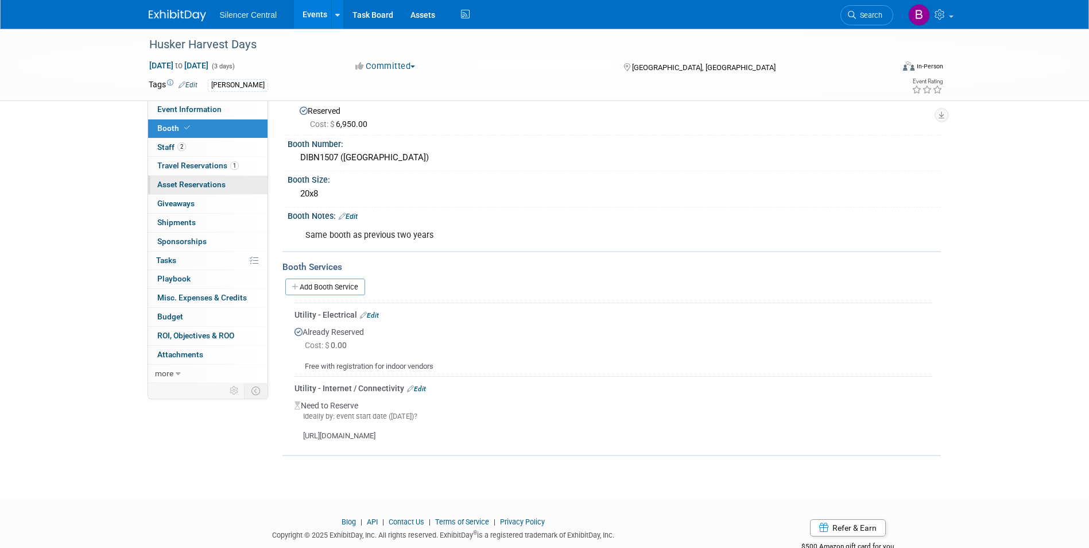
scroll to position [0, 0]
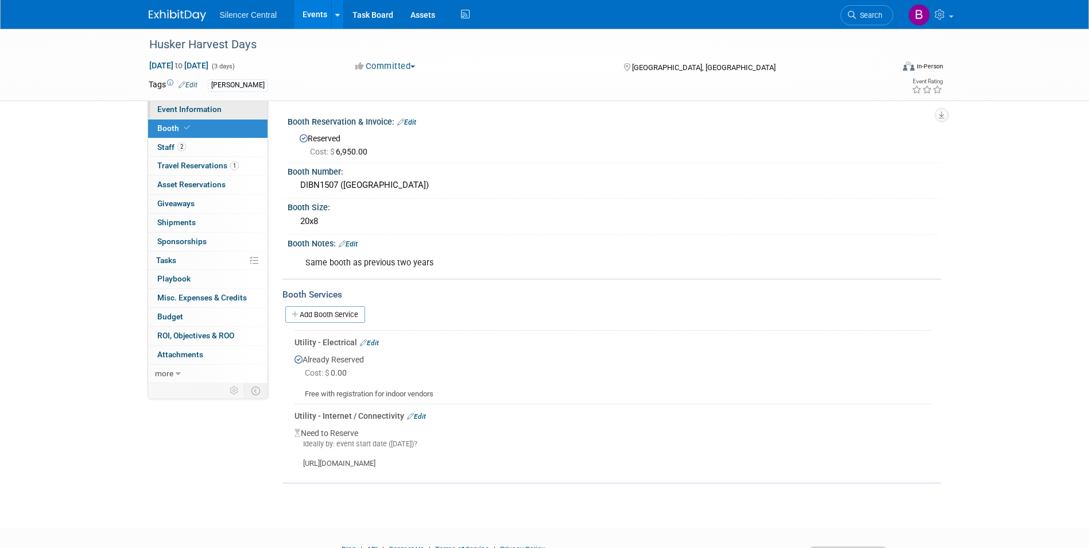
click at [204, 112] on span "Event Information" at bounding box center [189, 108] width 64 height 9
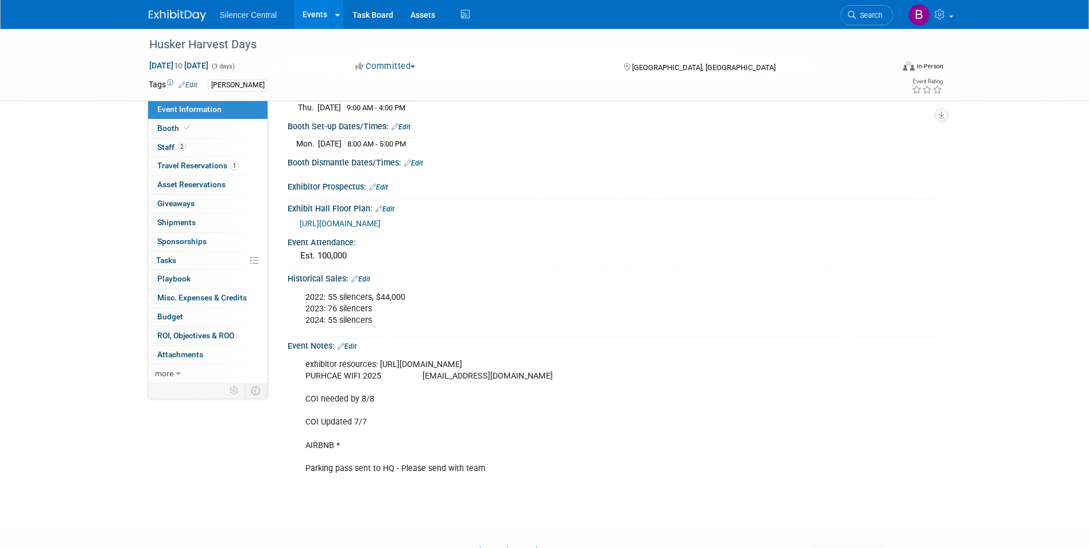
scroll to position [172, 0]
click at [192, 14] on img at bounding box center [177, 15] width 57 height 11
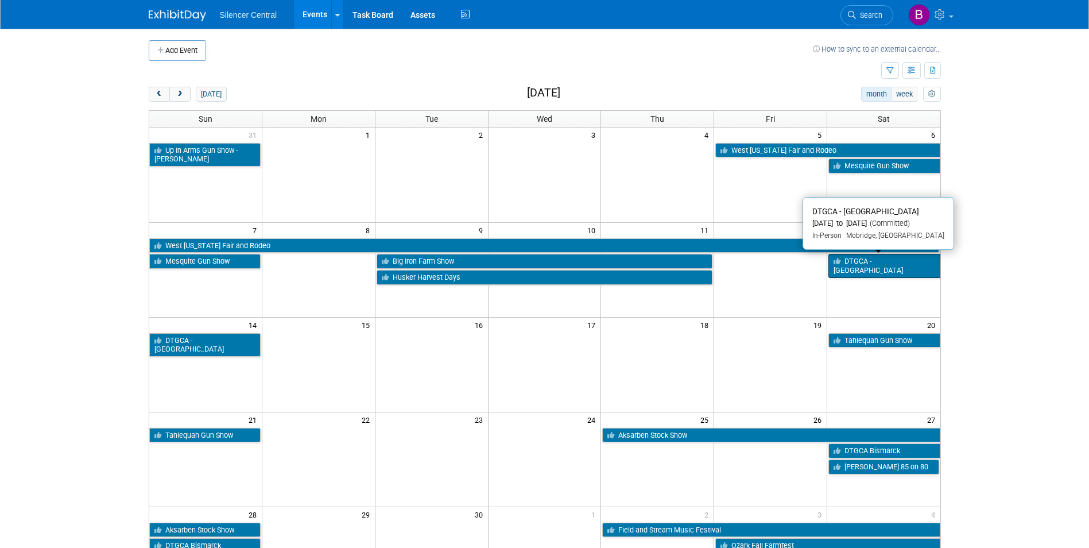
click at [871, 264] on link "DTGCA - [GEOGRAPHIC_DATA]" at bounding box center [883, 266] width 111 height 24
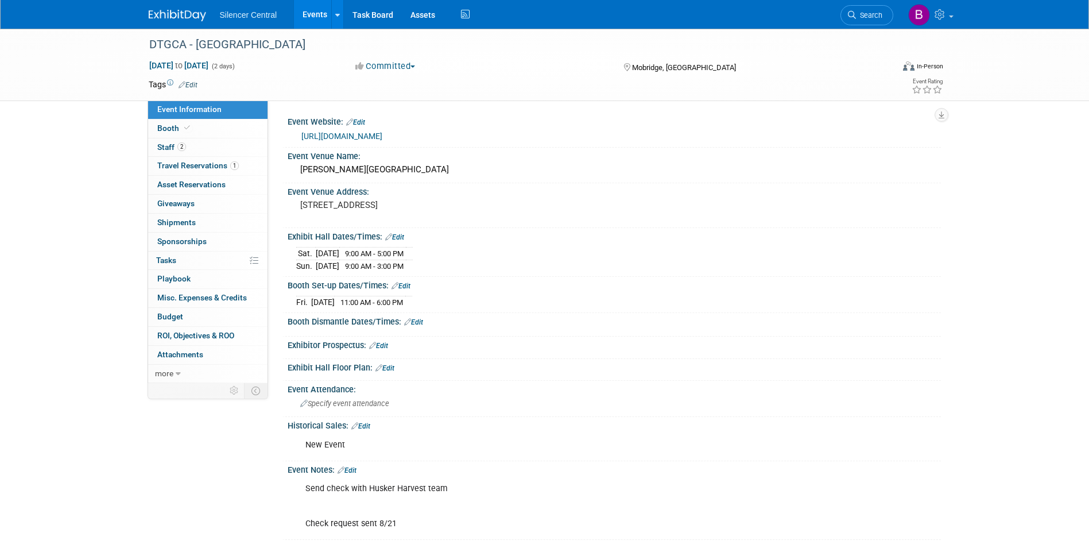
click at [176, 18] on img at bounding box center [177, 15] width 57 height 11
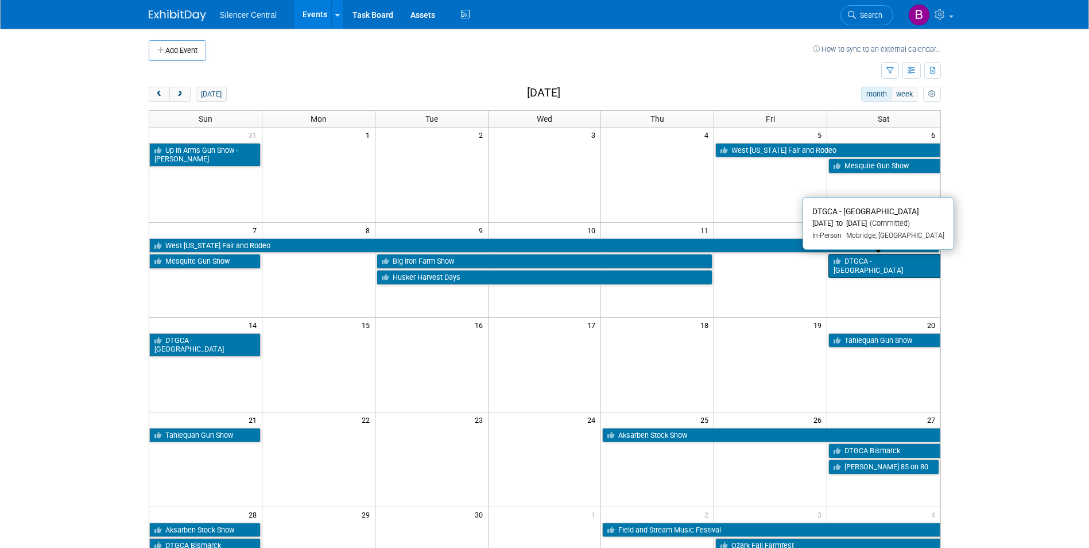
click at [869, 262] on link "DTGCA - [GEOGRAPHIC_DATA]" at bounding box center [883, 266] width 111 height 24
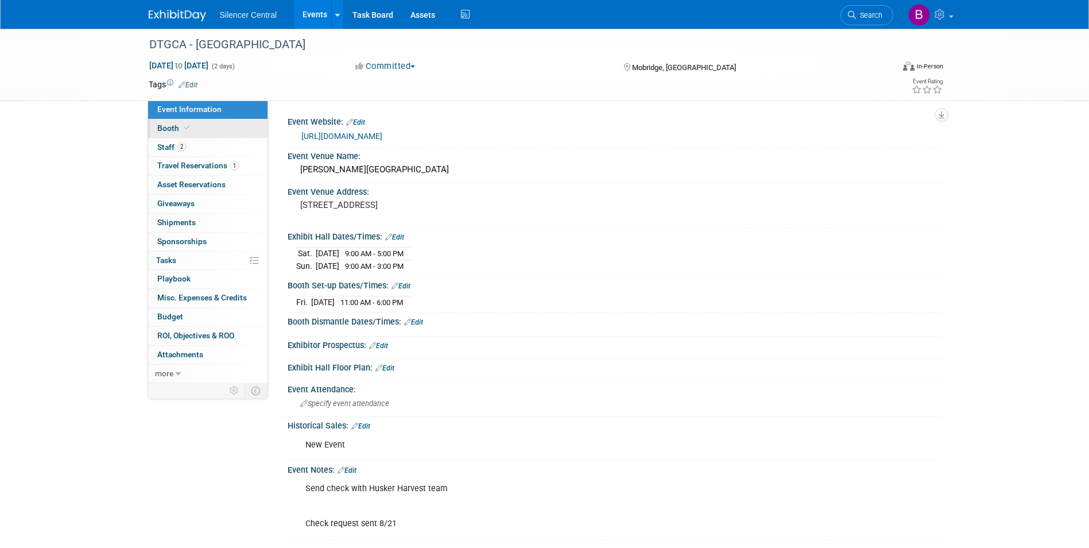
click at [198, 129] on link "Booth" at bounding box center [207, 128] width 119 height 18
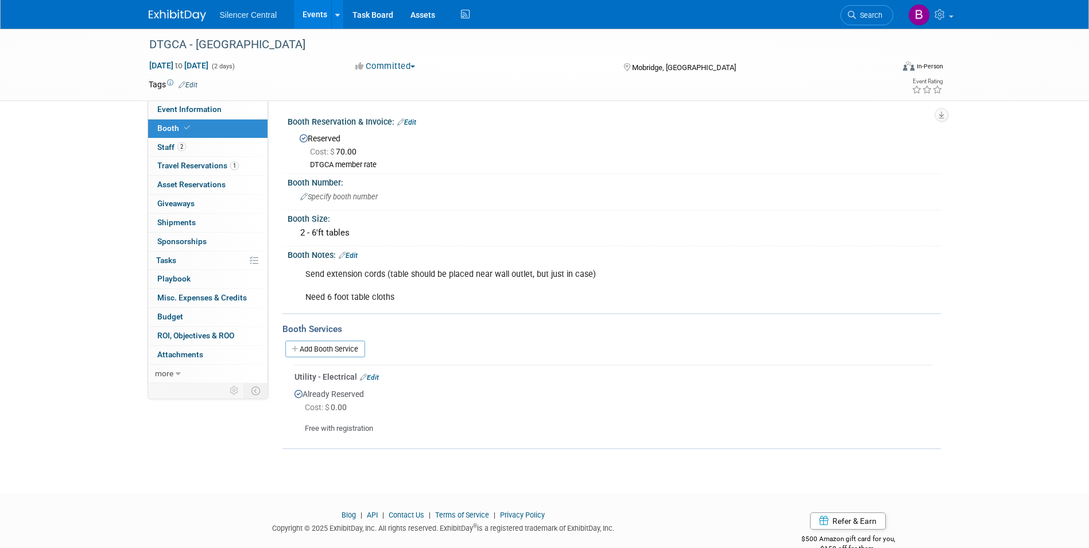
click at [178, 16] on img at bounding box center [177, 15] width 57 height 11
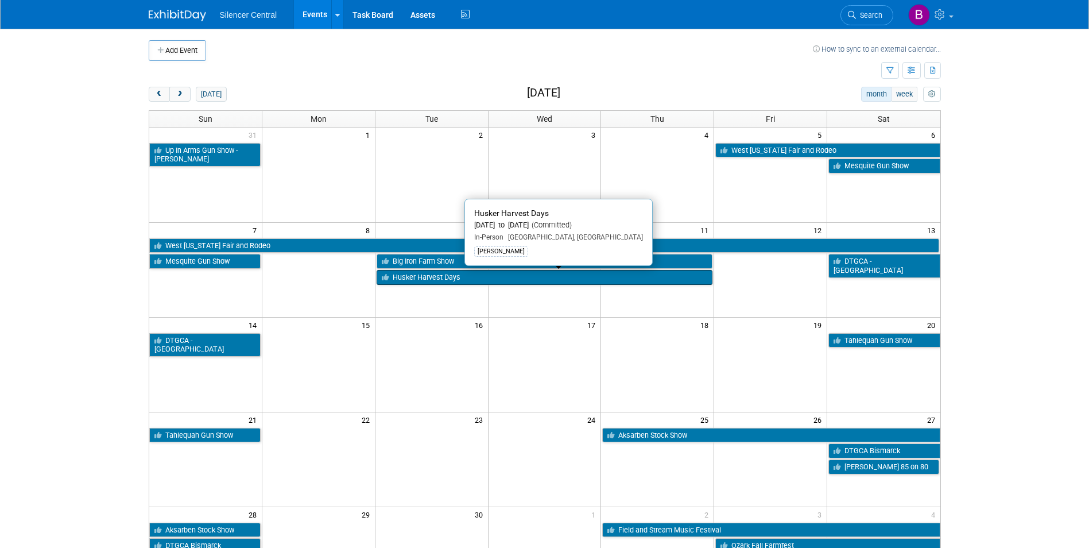
click at [475, 278] on link "Husker Harvest Days" at bounding box center [545, 277] width 336 height 15
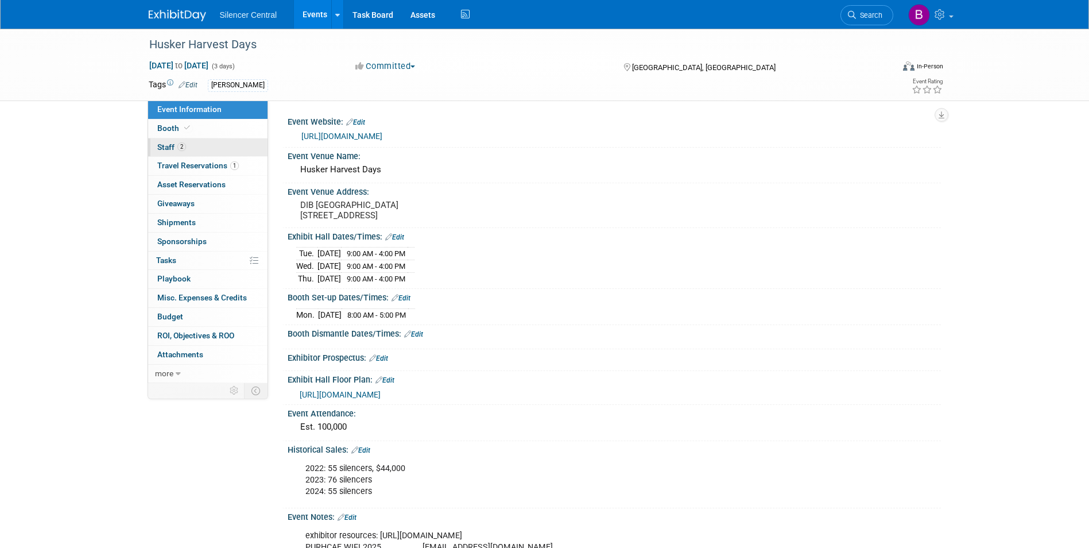
click at [204, 148] on link "2 Staff 2" at bounding box center [207, 147] width 119 height 18
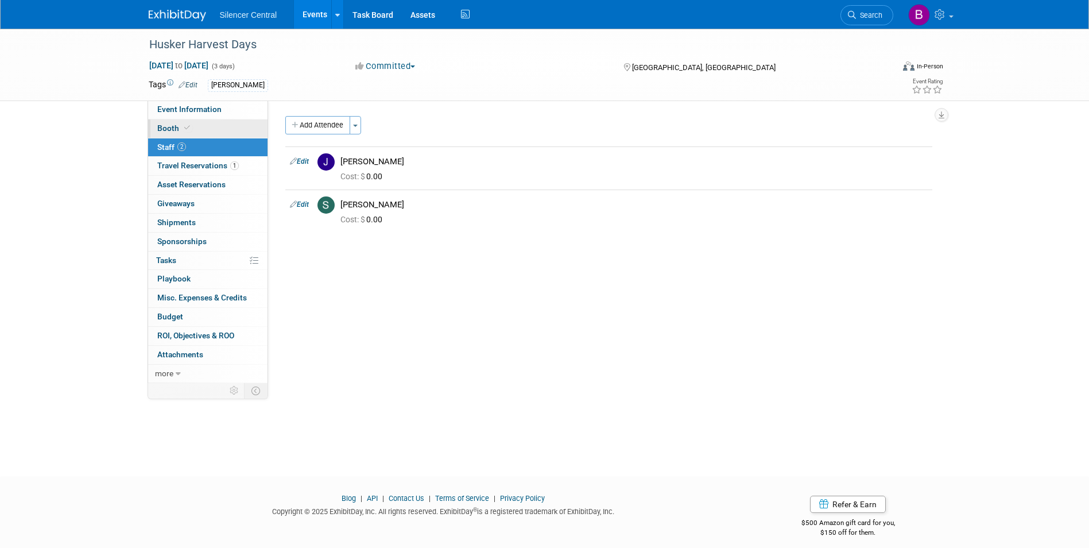
click at [203, 124] on link "Booth" at bounding box center [207, 128] width 119 height 18
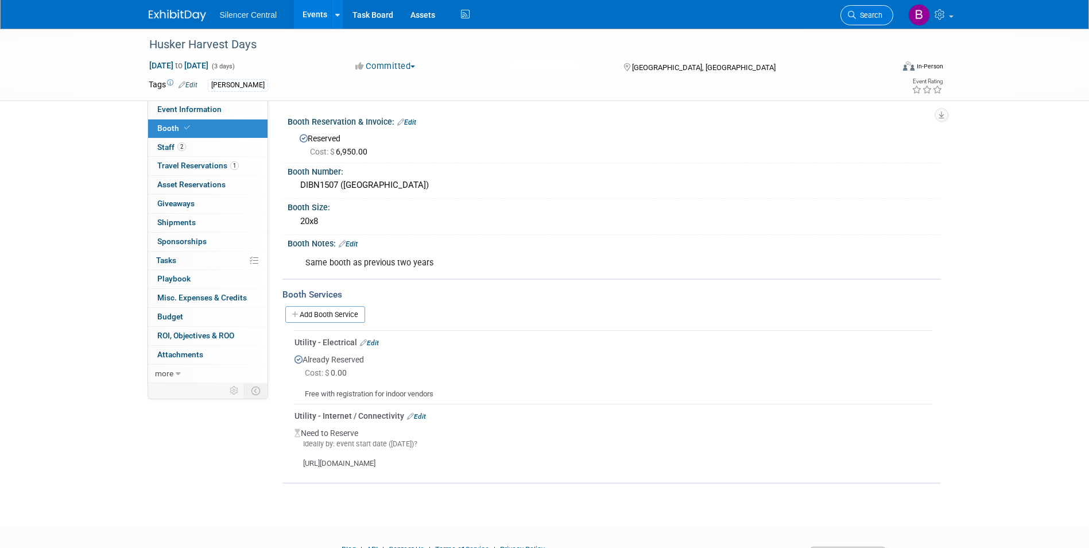
click at [866, 13] on span "Search" at bounding box center [869, 15] width 26 height 9
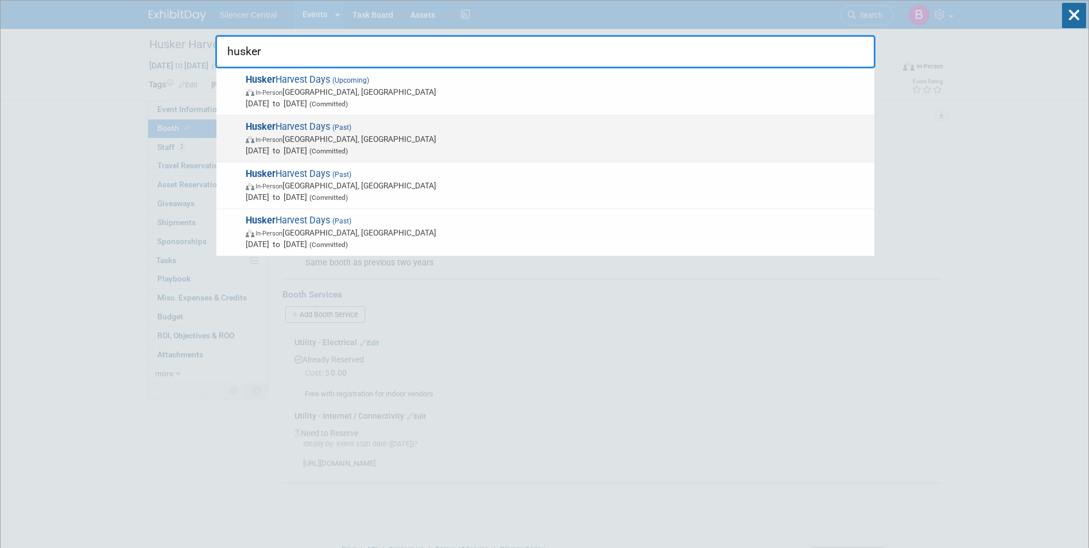
type input "husker"
click at [387, 145] on span "Sep 10, 2024 to Sep 12, 2024 (Committed)" at bounding box center [557, 150] width 623 height 11
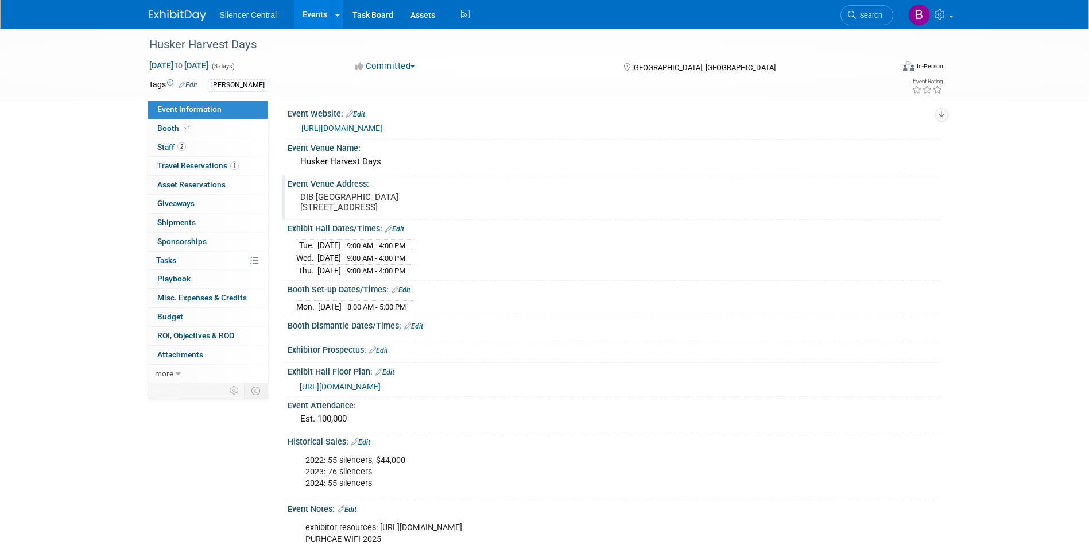
scroll to position [172, 0]
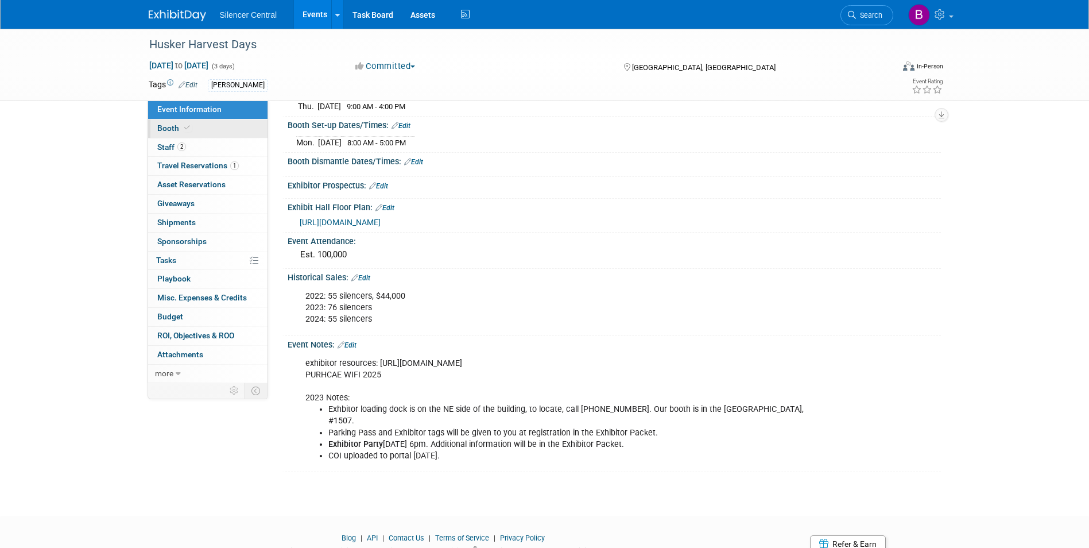
click at [189, 129] on span at bounding box center [187, 127] width 10 height 9
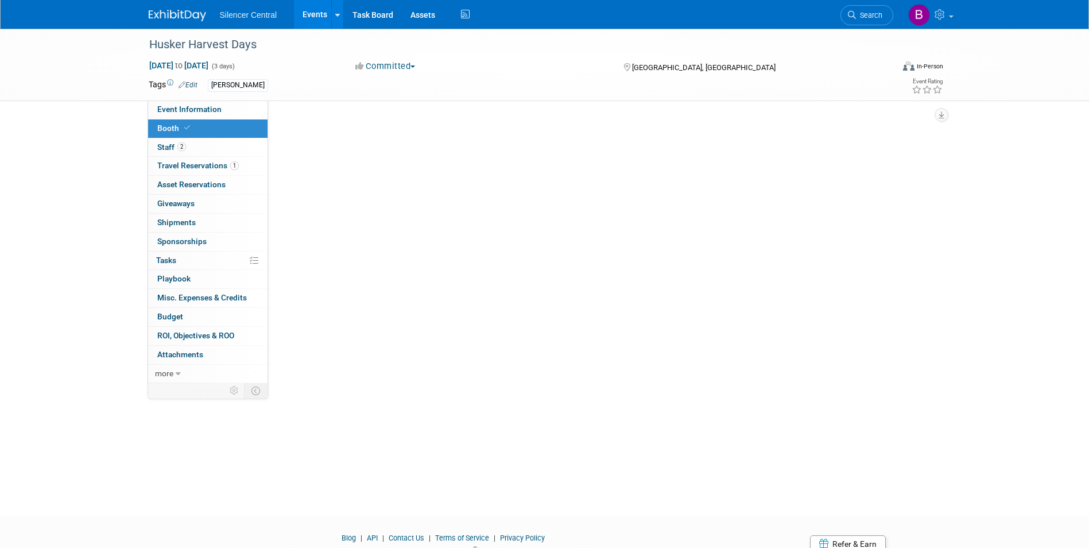
scroll to position [0, 0]
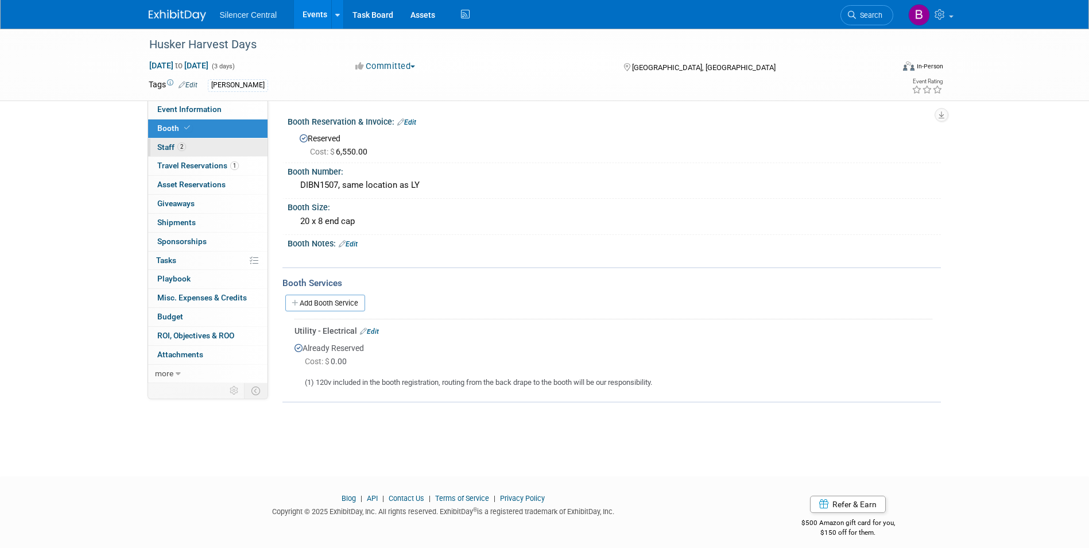
click at [201, 149] on link "2 Staff 2" at bounding box center [207, 147] width 119 height 18
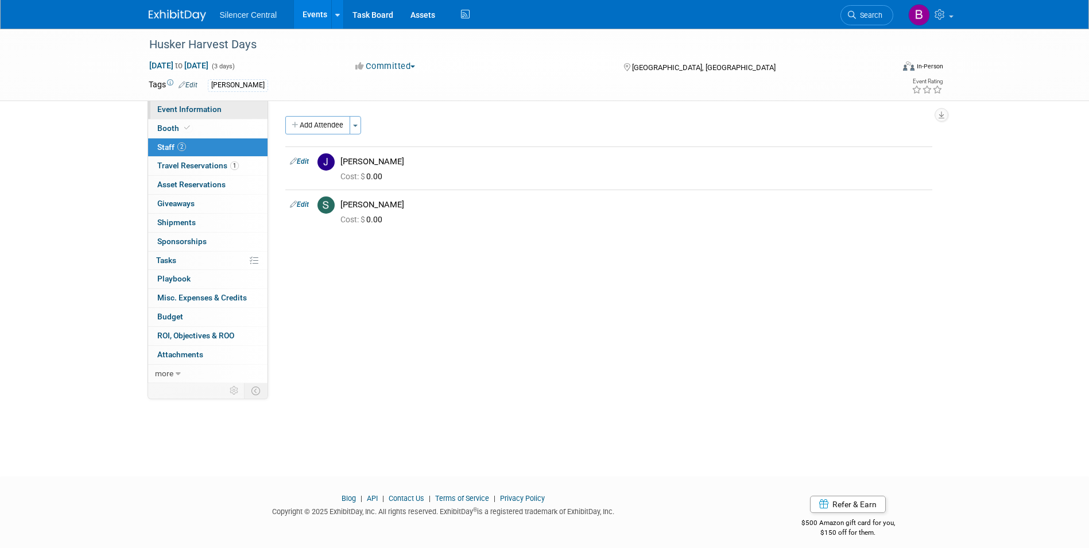
click at [211, 106] on span "Event Information" at bounding box center [189, 108] width 64 height 9
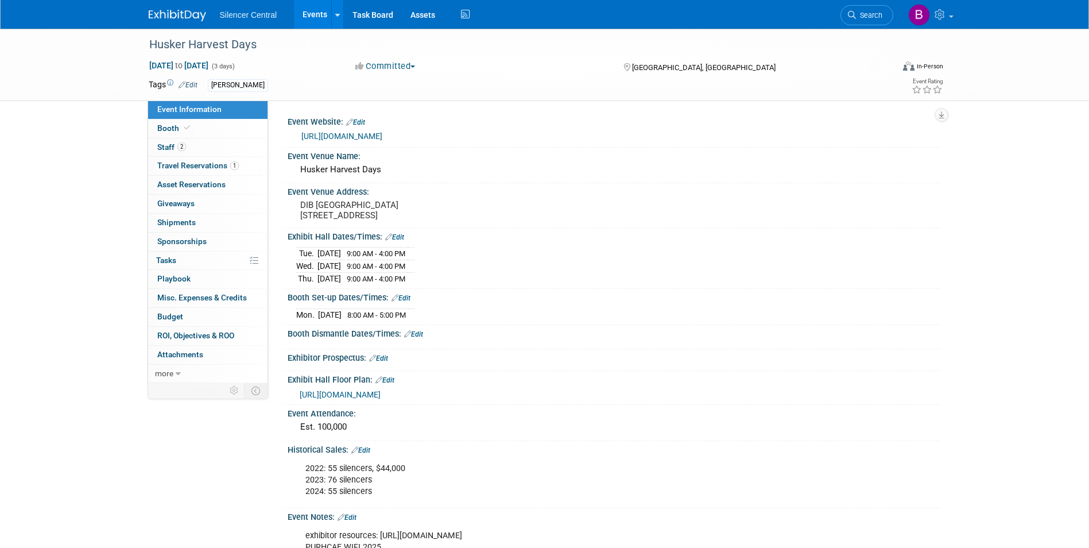
click at [160, 11] on img at bounding box center [177, 15] width 57 height 11
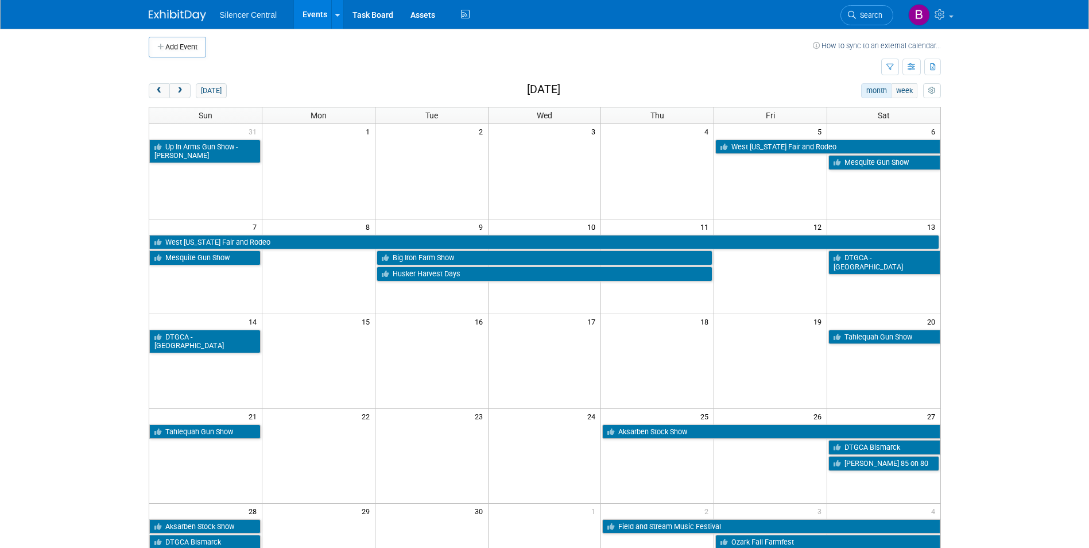
scroll to position [57, 0]
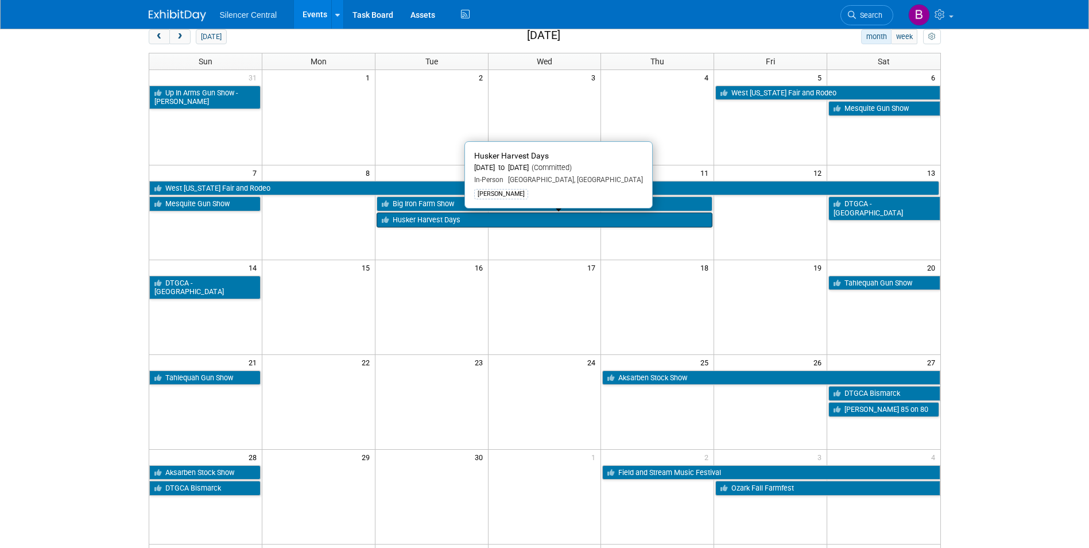
click at [451, 216] on link "Husker Harvest Days" at bounding box center [545, 219] width 336 height 15
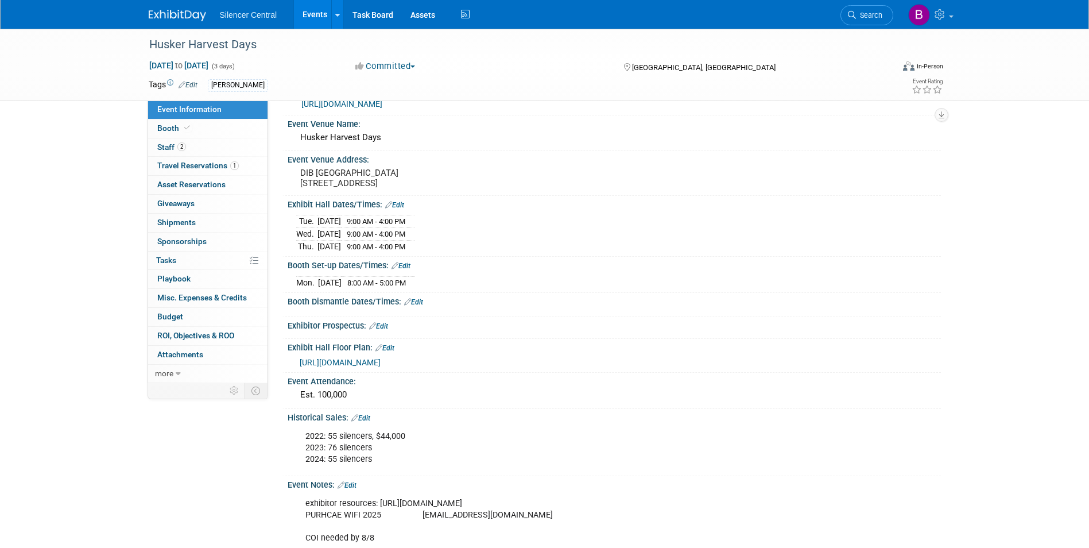
scroll to position [172, 0]
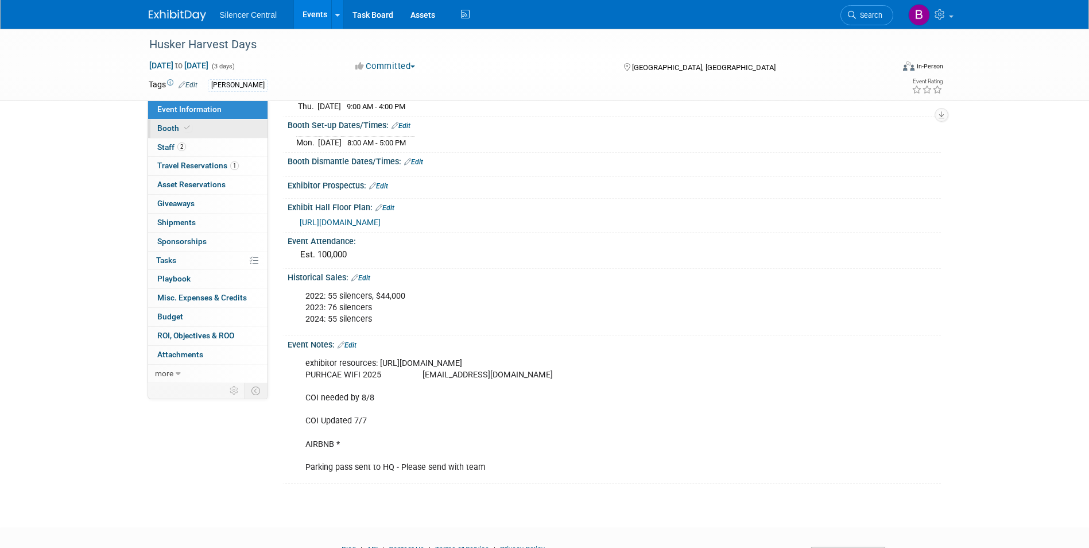
click at [191, 129] on link "Booth" at bounding box center [207, 128] width 119 height 18
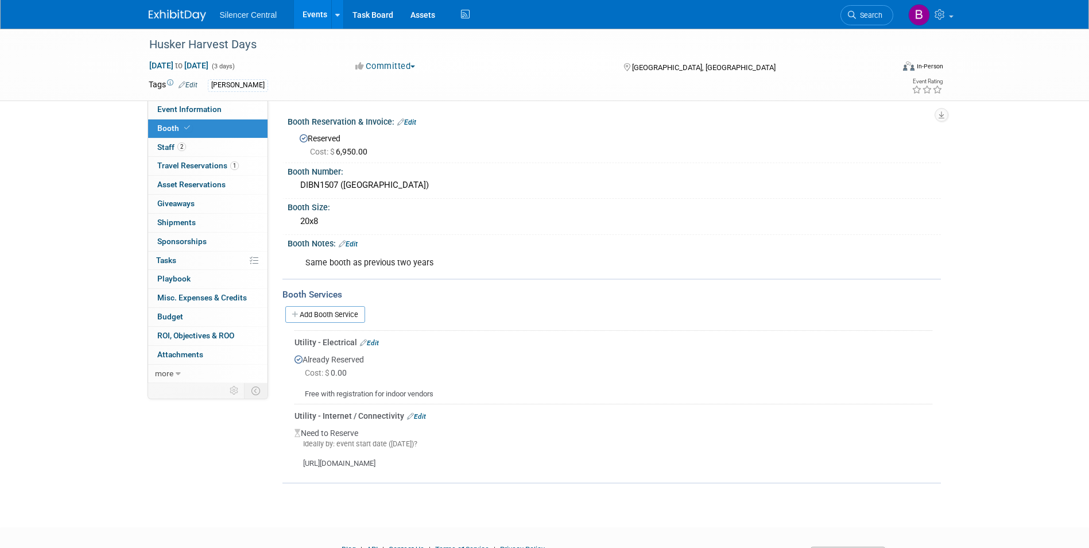
click at [192, 24] on div "Silencer Central Events Add Event Bulk Upload Events Shareable Event Boards Rec…" at bounding box center [545, 14] width 792 height 29
click at [199, 11] on img at bounding box center [177, 15] width 57 height 11
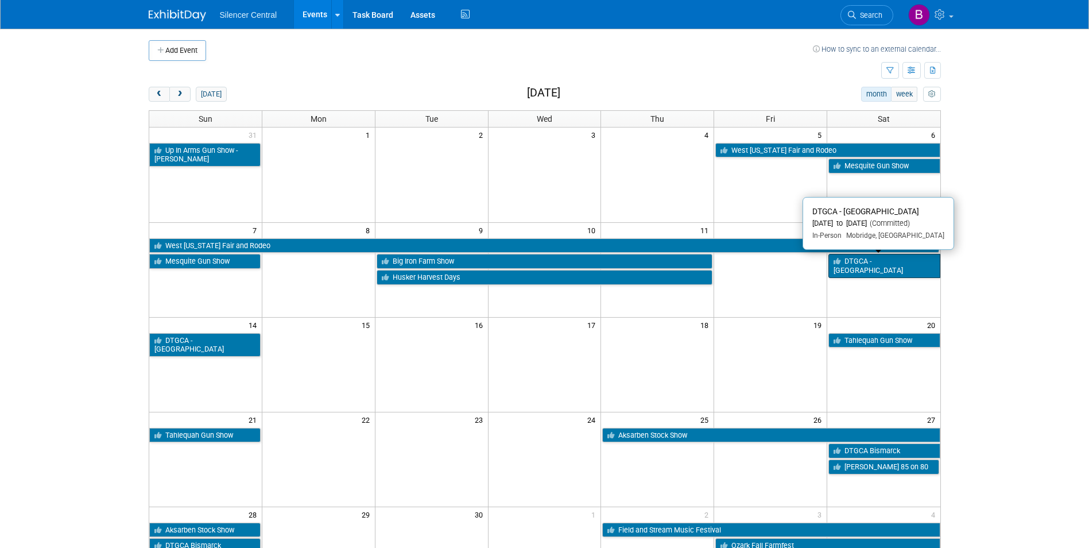
click at [870, 261] on link "DTGCA - [GEOGRAPHIC_DATA]" at bounding box center [883, 266] width 111 height 24
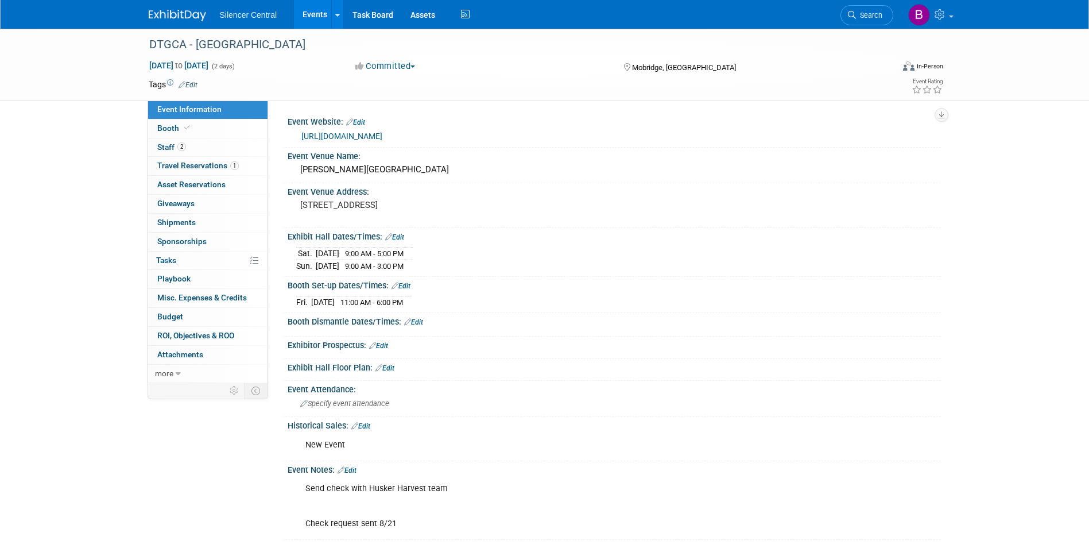
click at [180, 14] on img at bounding box center [177, 15] width 57 height 11
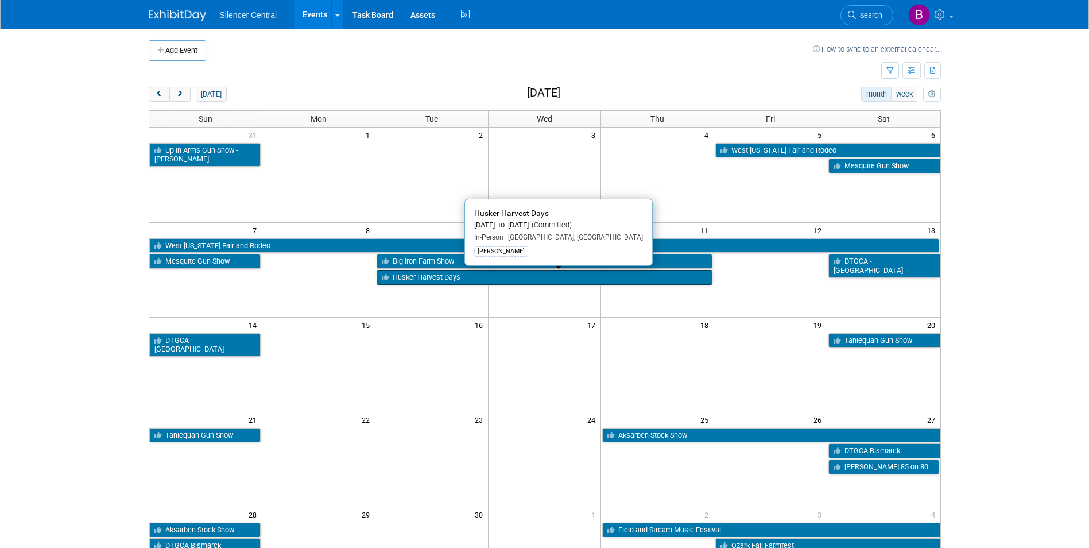
click at [567, 273] on link "Husker Harvest Days" at bounding box center [545, 277] width 336 height 15
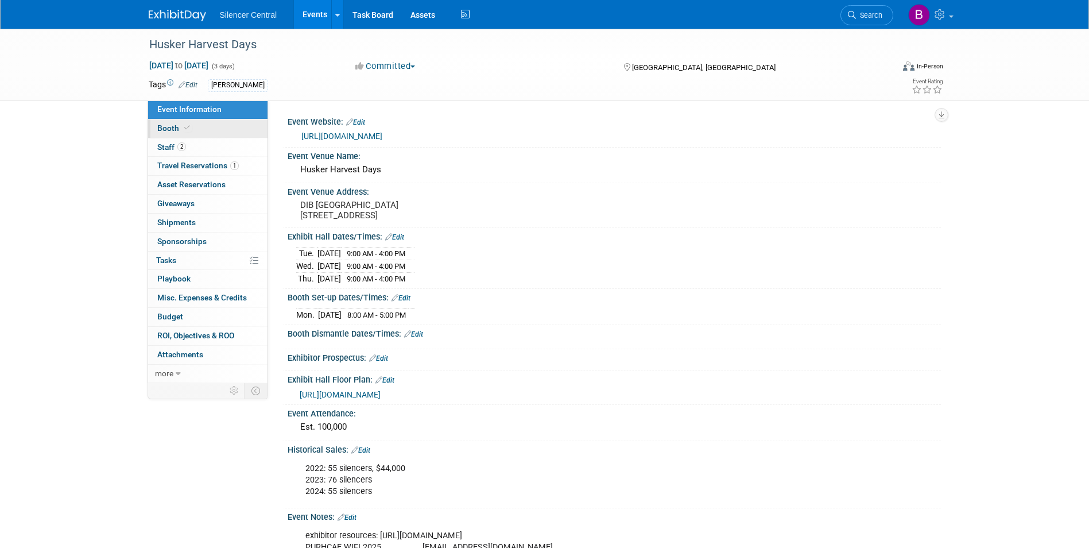
click at [218, 128] on link "Booth" at bounding box center [207, 128] width 119 height 18
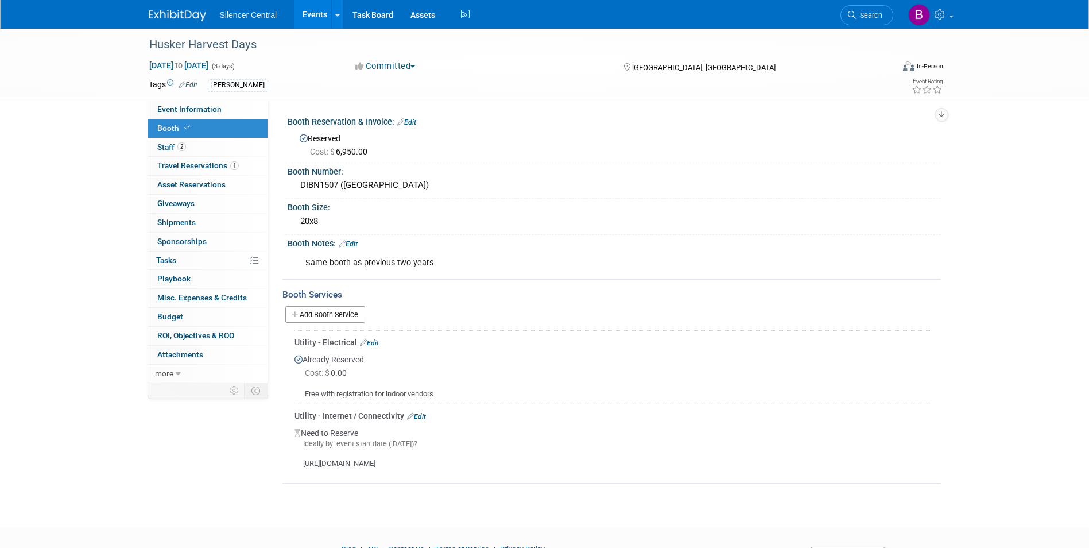
click at [160, 10] on img at bounding box center [177, 15] width 57 height 11
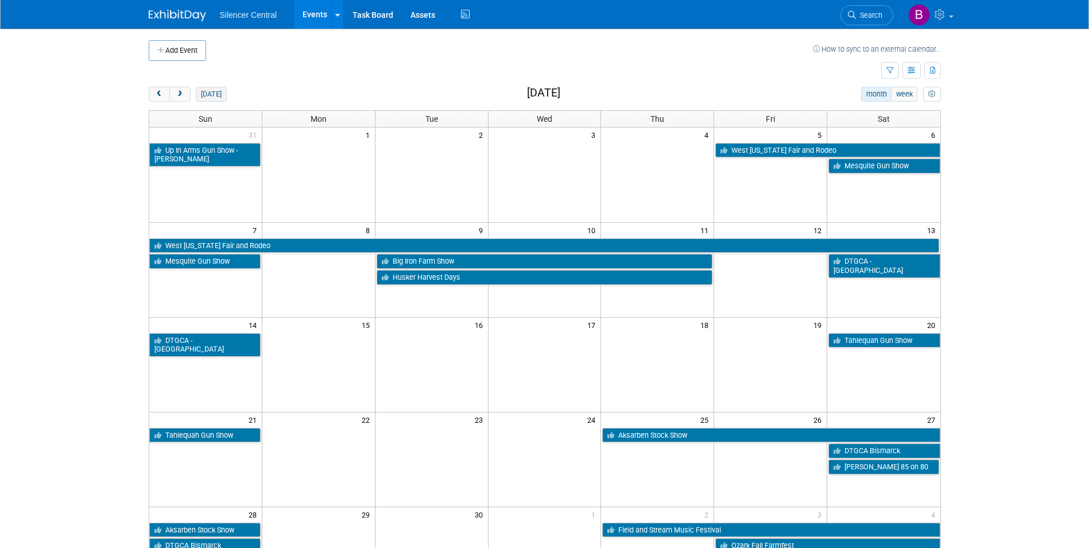
click at [217, 96] on button "today" at bounding box center [211, 94] width 30 height 15
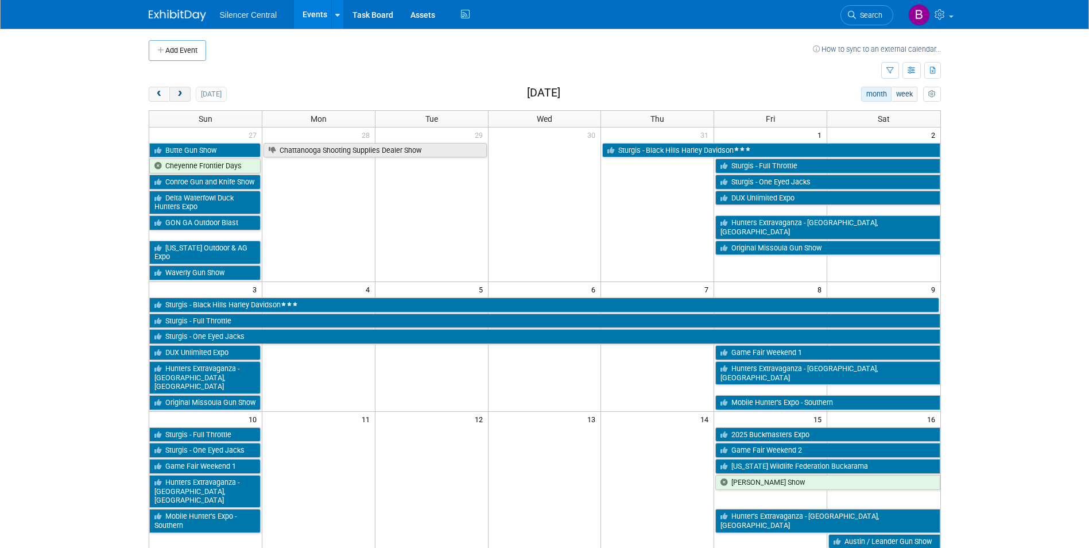
click at [183, 91] on span "next" at bounding box center [180, 94] width 9 height 7
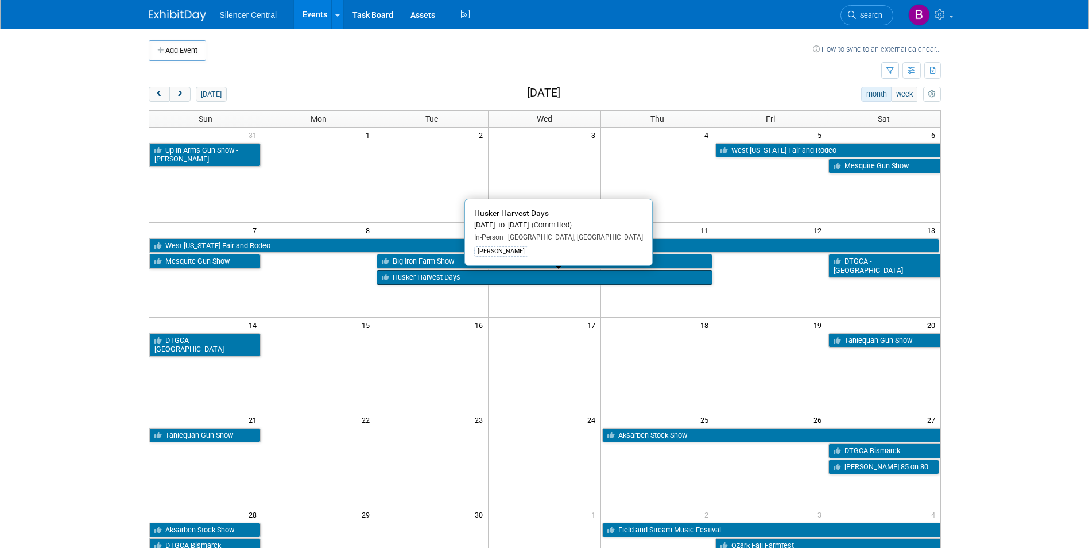
click at [500, 281] on link "Husker Harvest Days" at bounding box center [545, 277] width 336 height 15
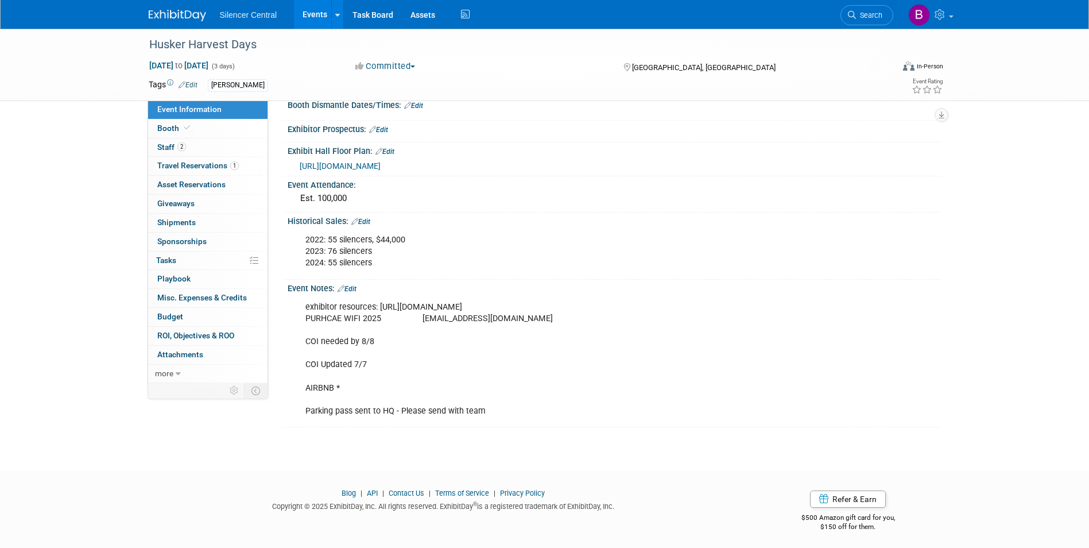
scroll to position [230, 0]
click at [220, 124] on link "Booth" at bounding box center [207, 128] width 119 height 18
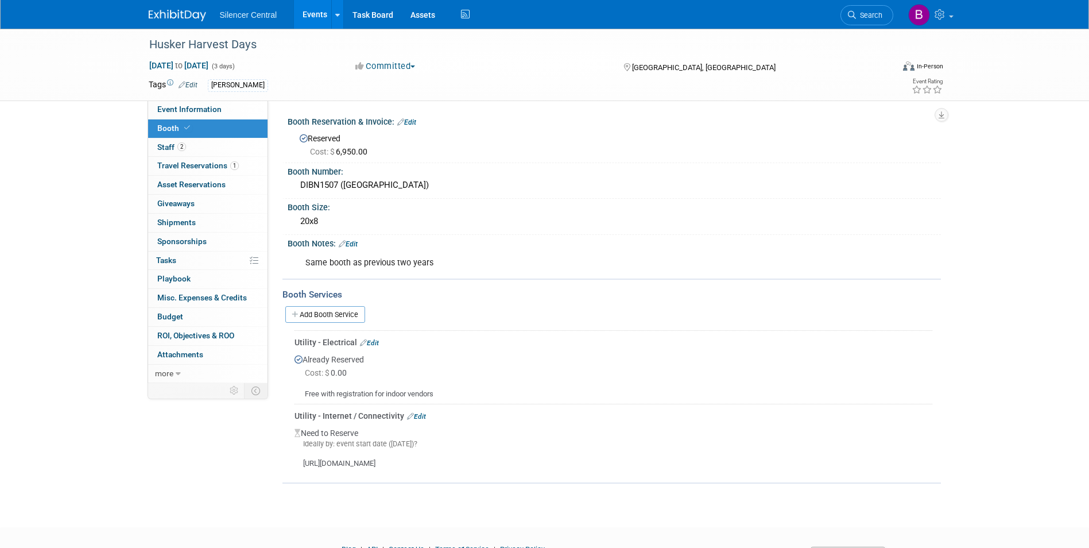
click at [183, 18] on img at bounding box center [177, 15] width 57 height 11
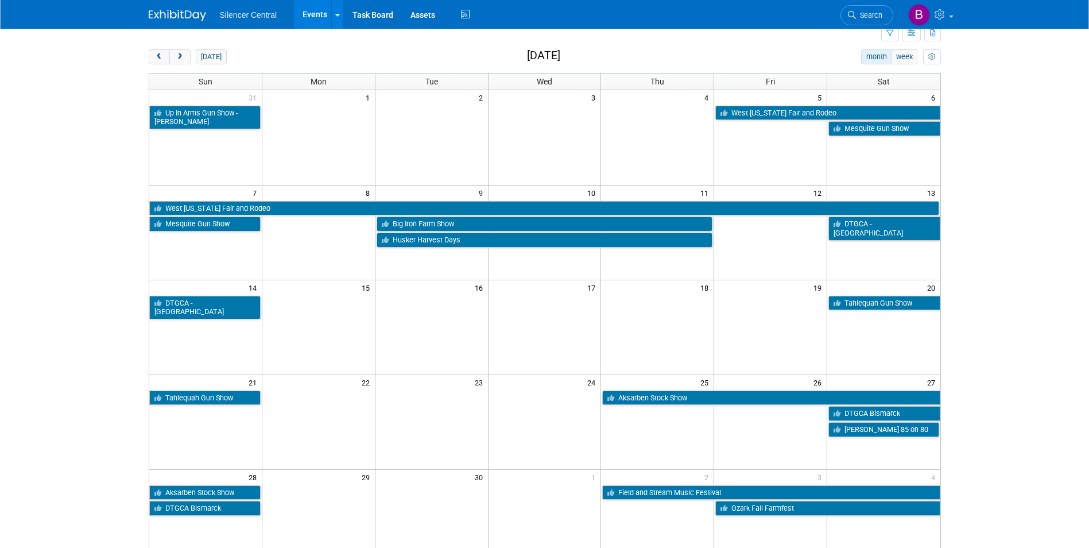
scroll to position [57, 0]
